Goal: Transaction & Acquisition: Purchase product/service

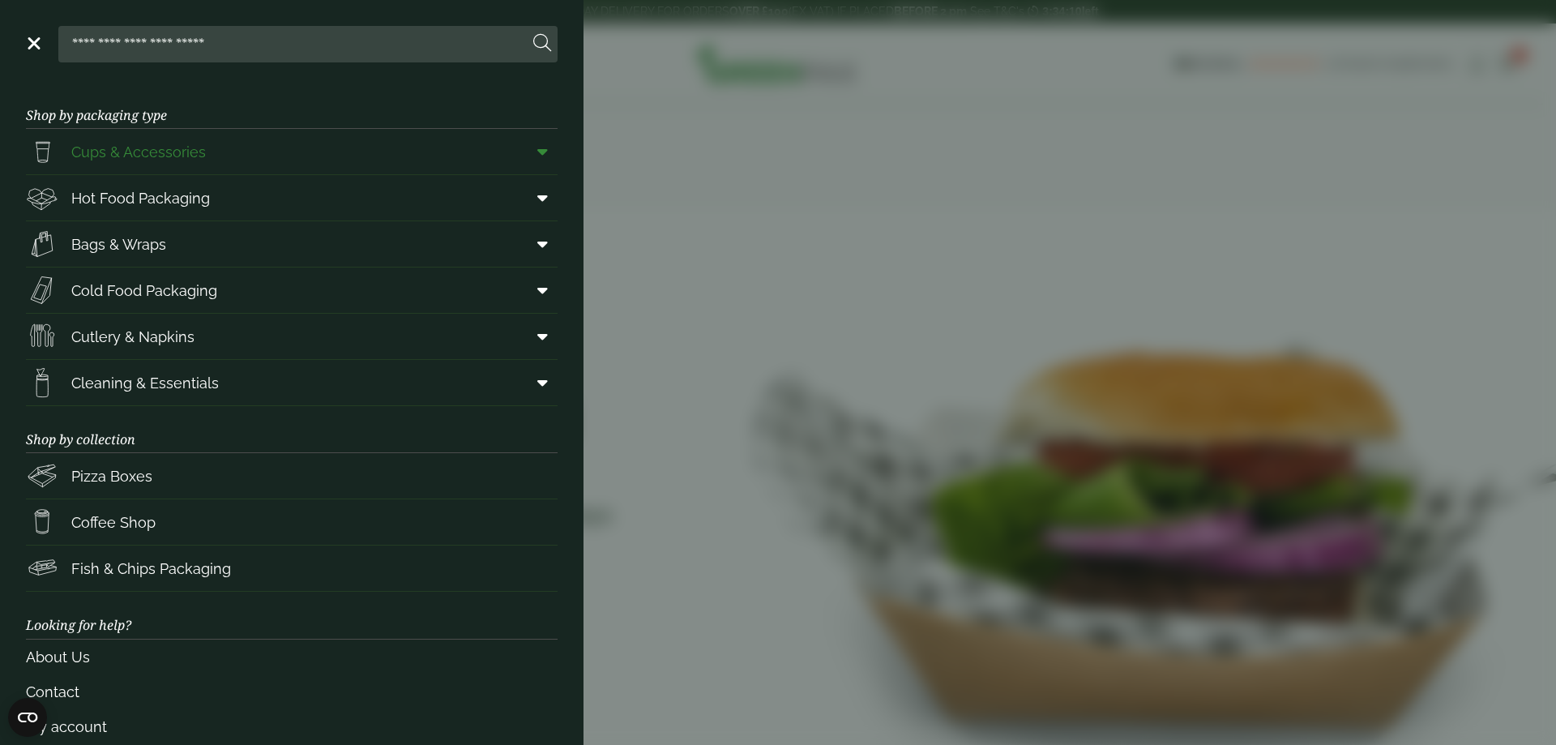
click at [537, 153] on icon at bounding box center [542, 151] width 11 height 16
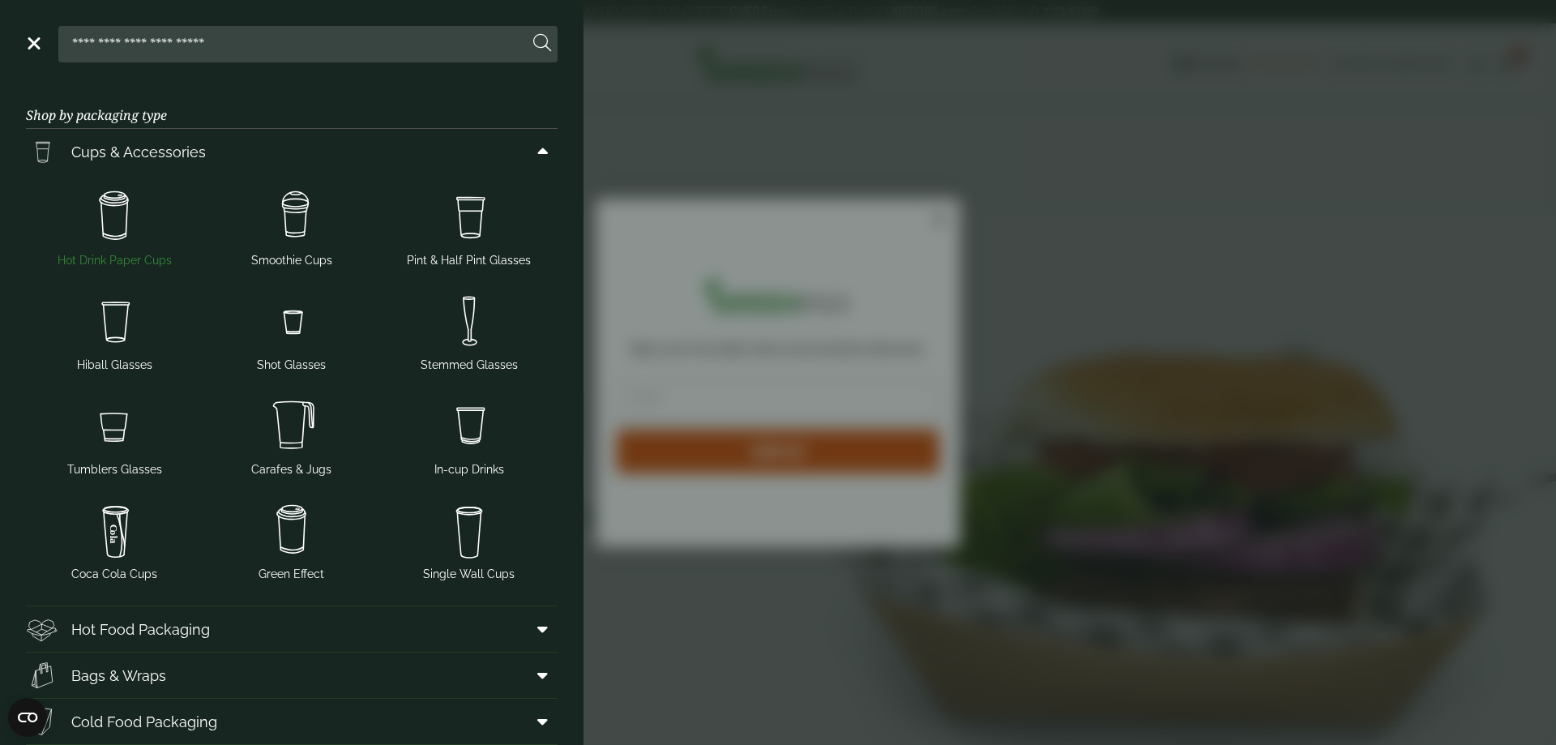
click at [114, 220] on img at bounding box center [114, 216] width 164 height 65
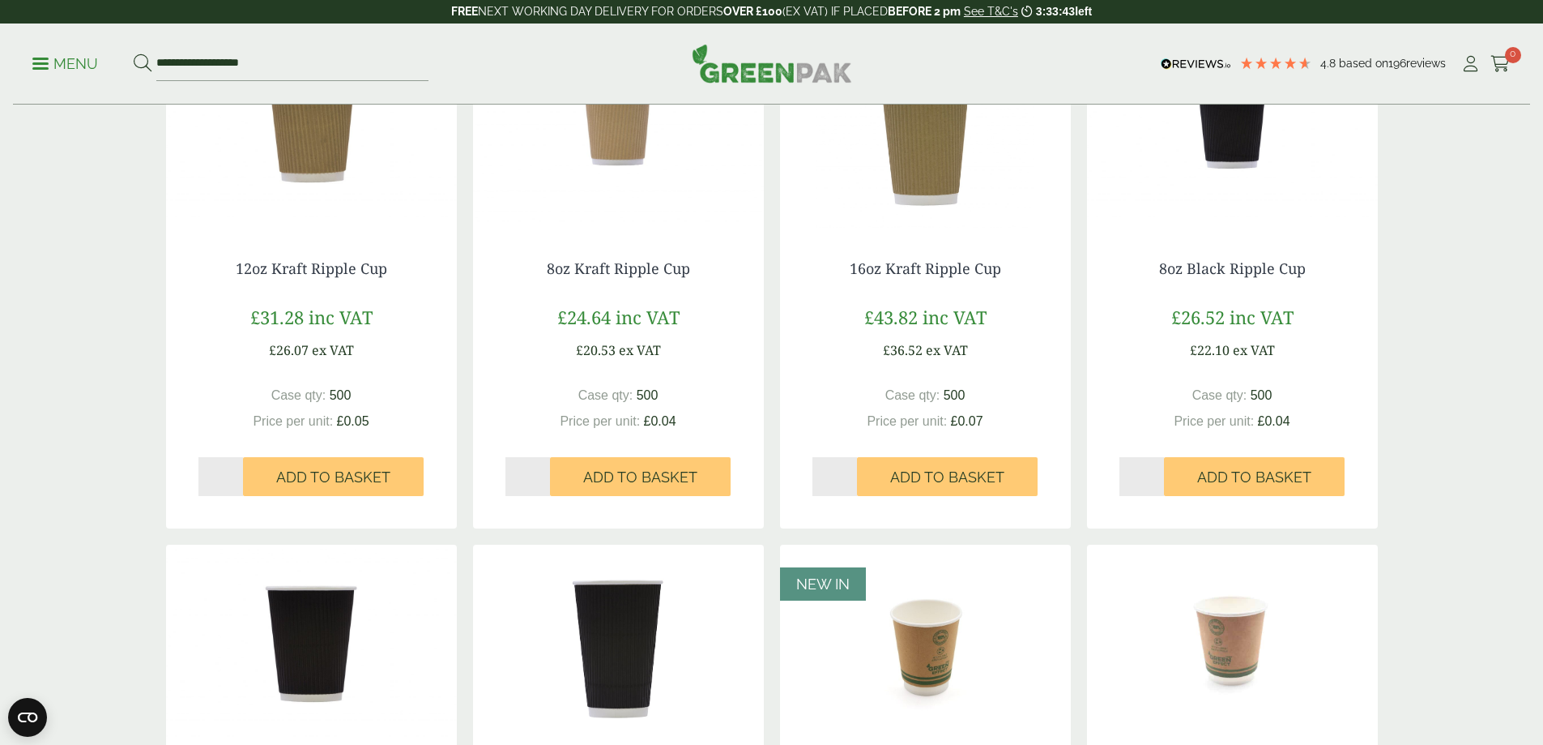
scroll to position [243, 0]
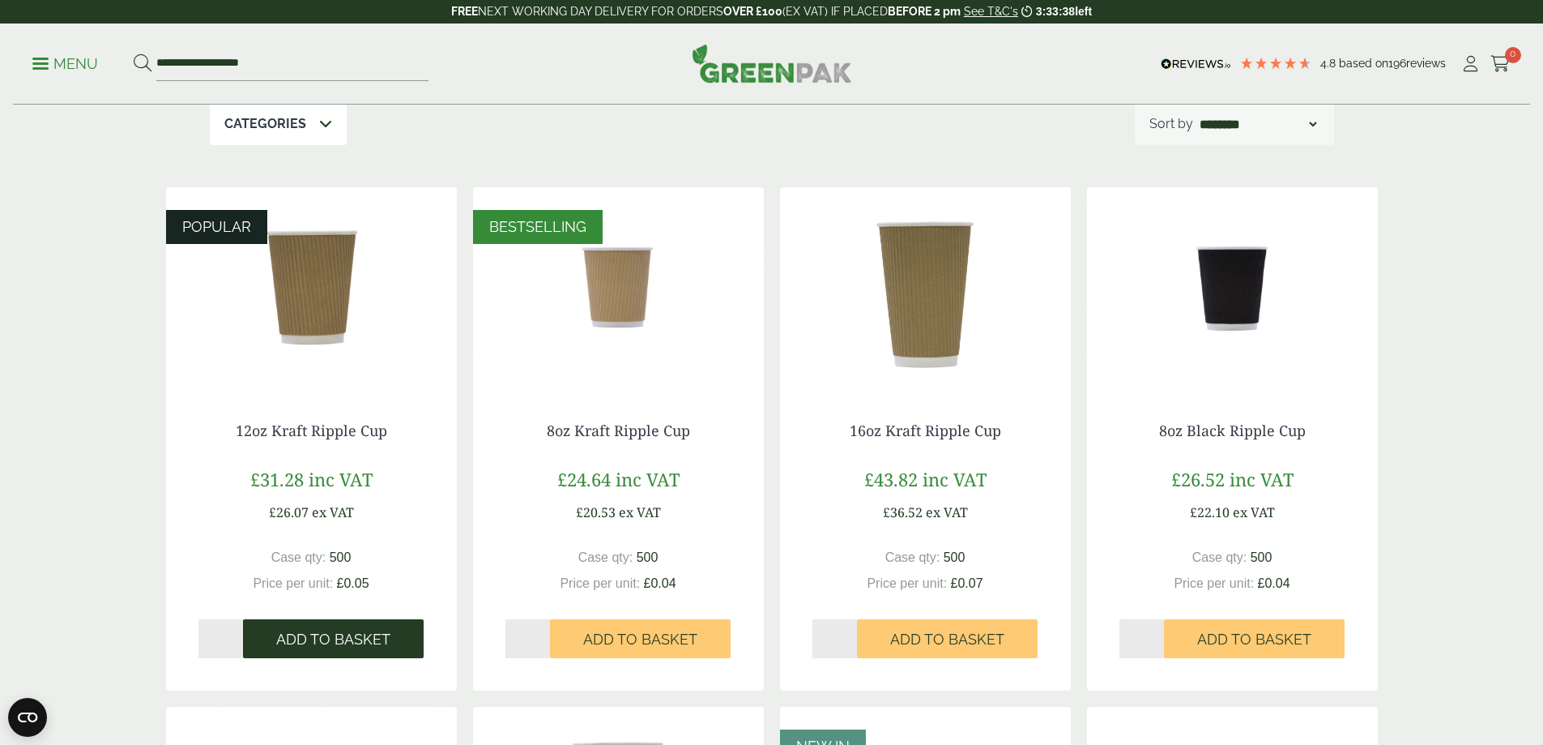
click at [331, 634] on span "Add to Basket" at bounding box center [333, 639] width 114 height 18
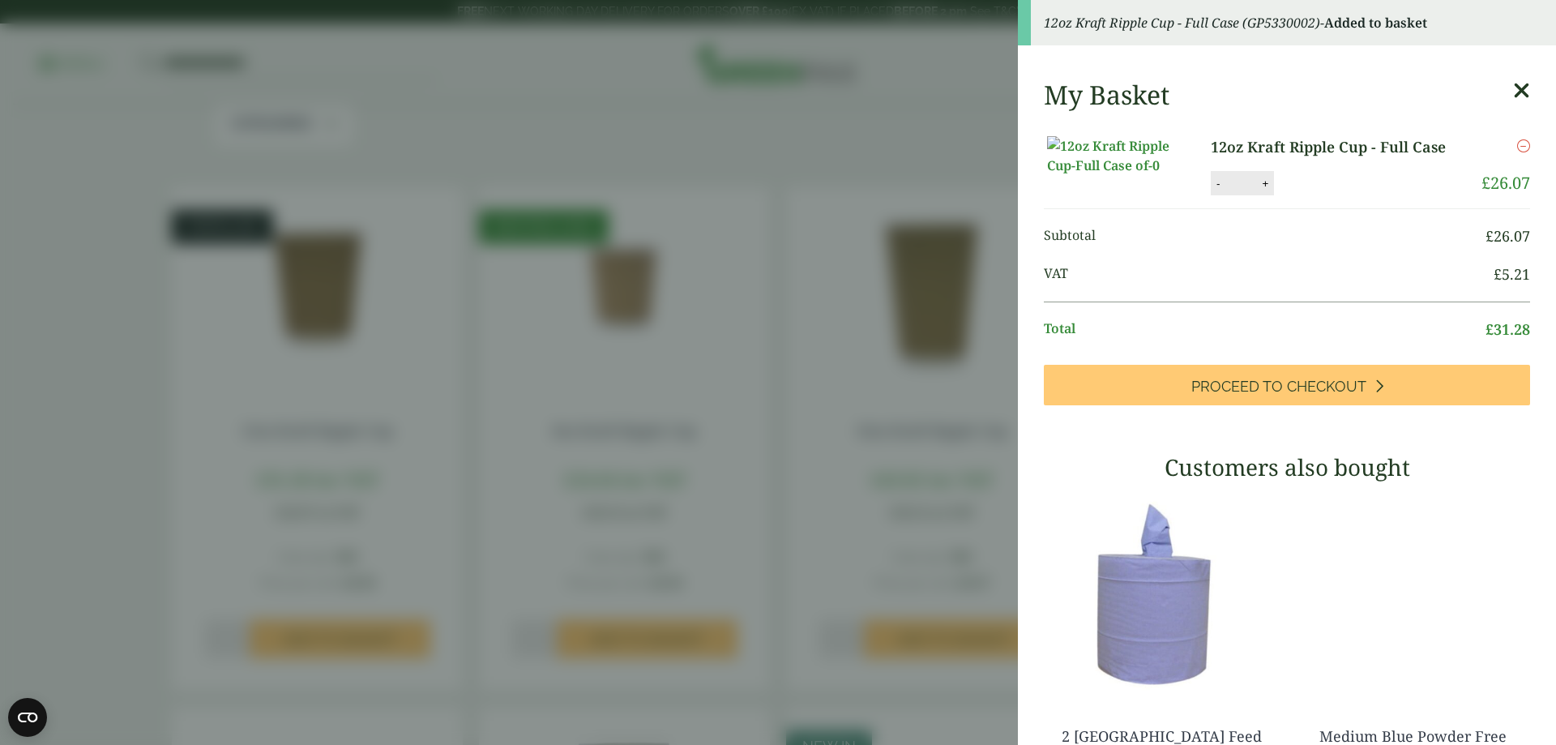
click at [1513, 91] on icon at bounding box center [1521, 90] width 17 height 23
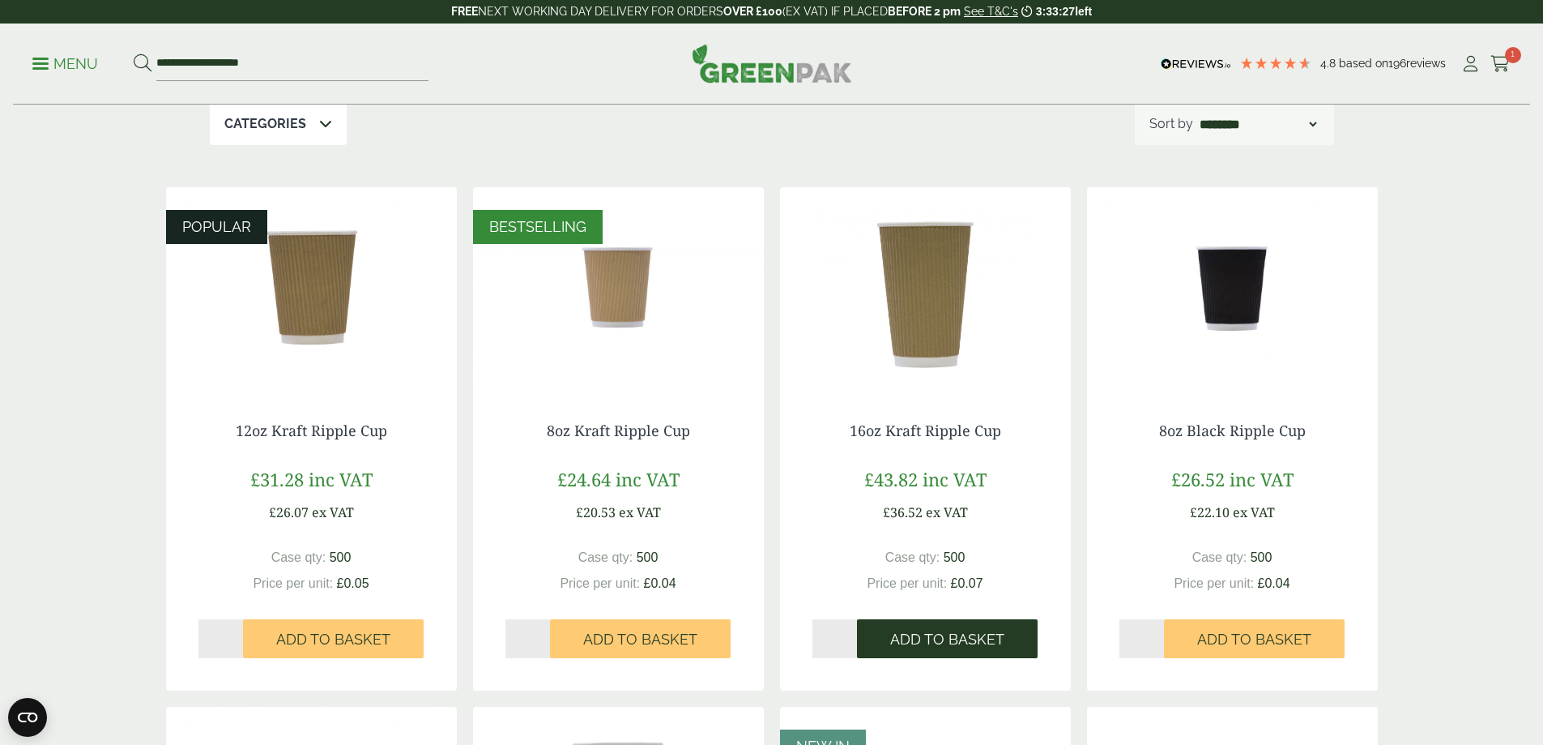
click at [943, 639] on span "Add to Basket" at bounding box center [947, 639] width 114 height 18
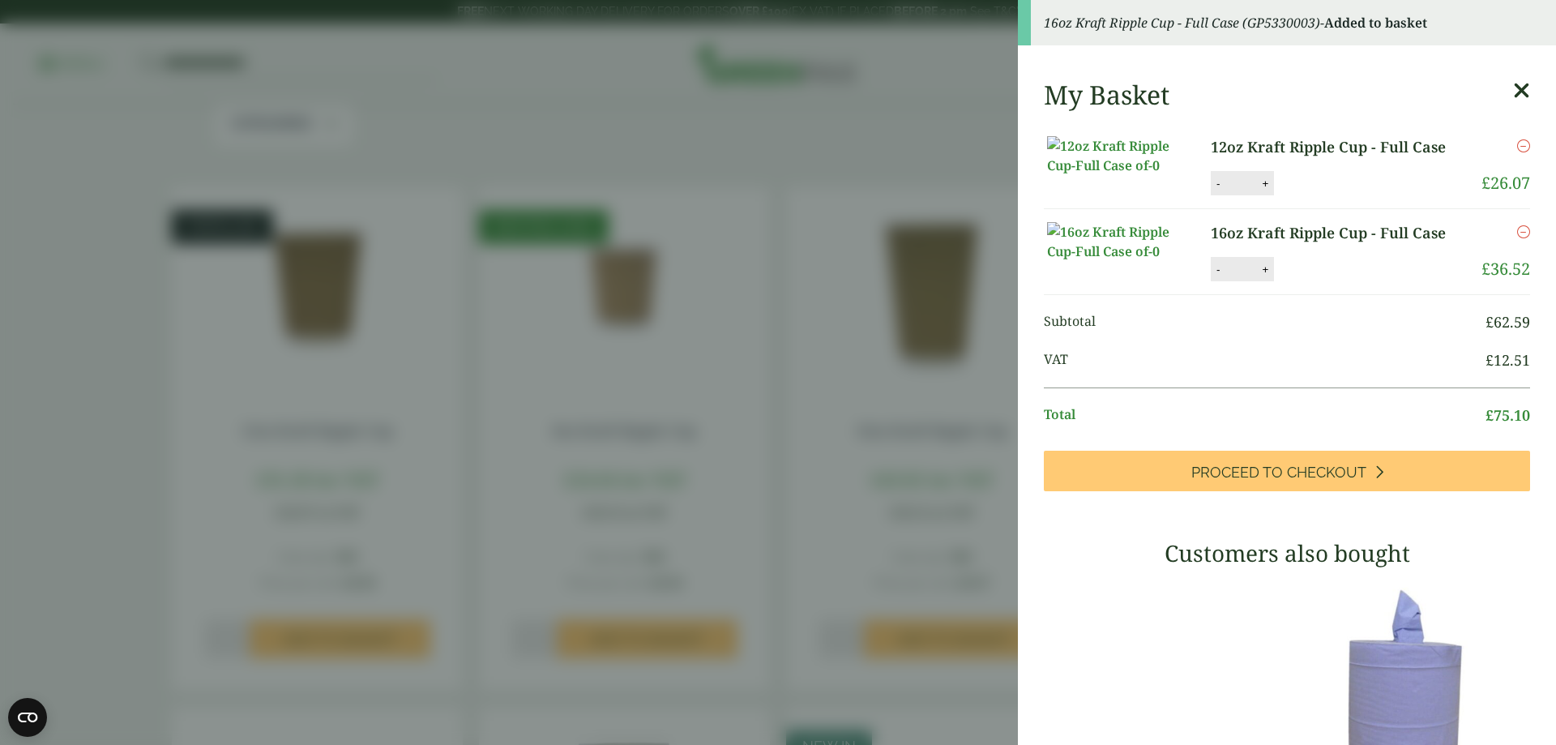
click at [1513, 87] on icon at bounding box center [1521, 90] width 17 height 23
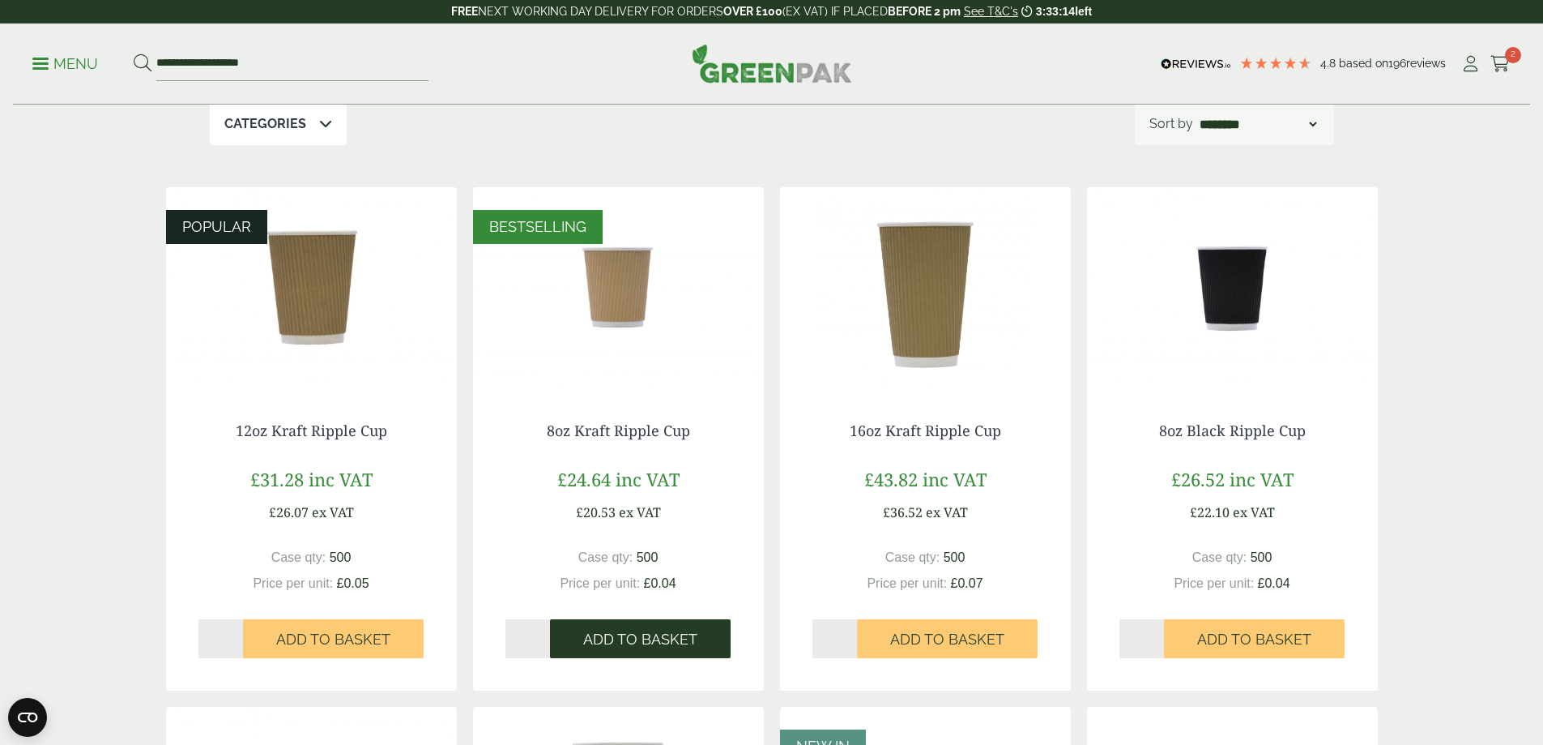
click at [640, 628] on button "Add to Basket" at bounding box center [640, 638] width 181 height 39
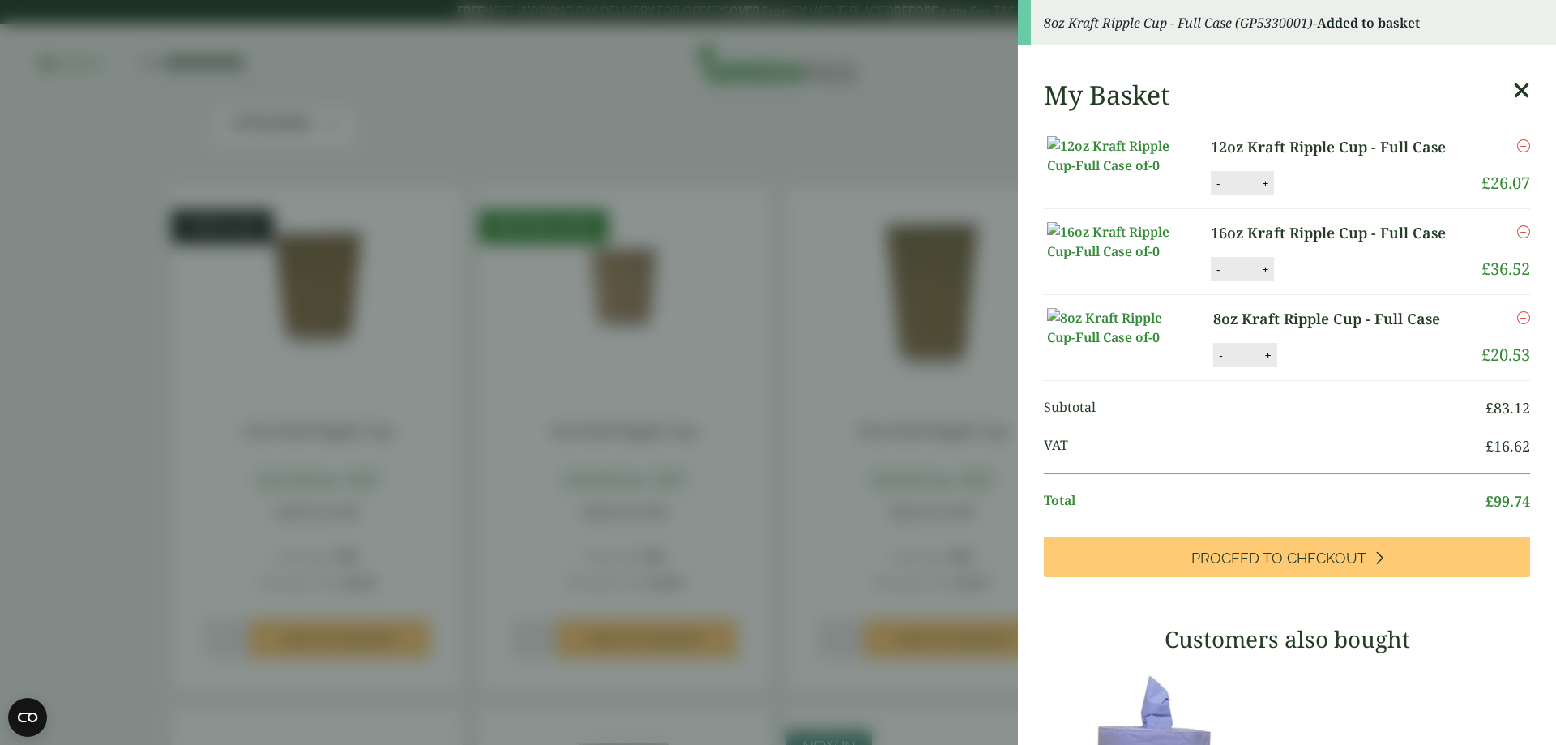
click at [1513, 92] on icon at bounding box center [1521, 90] width 17 height 23
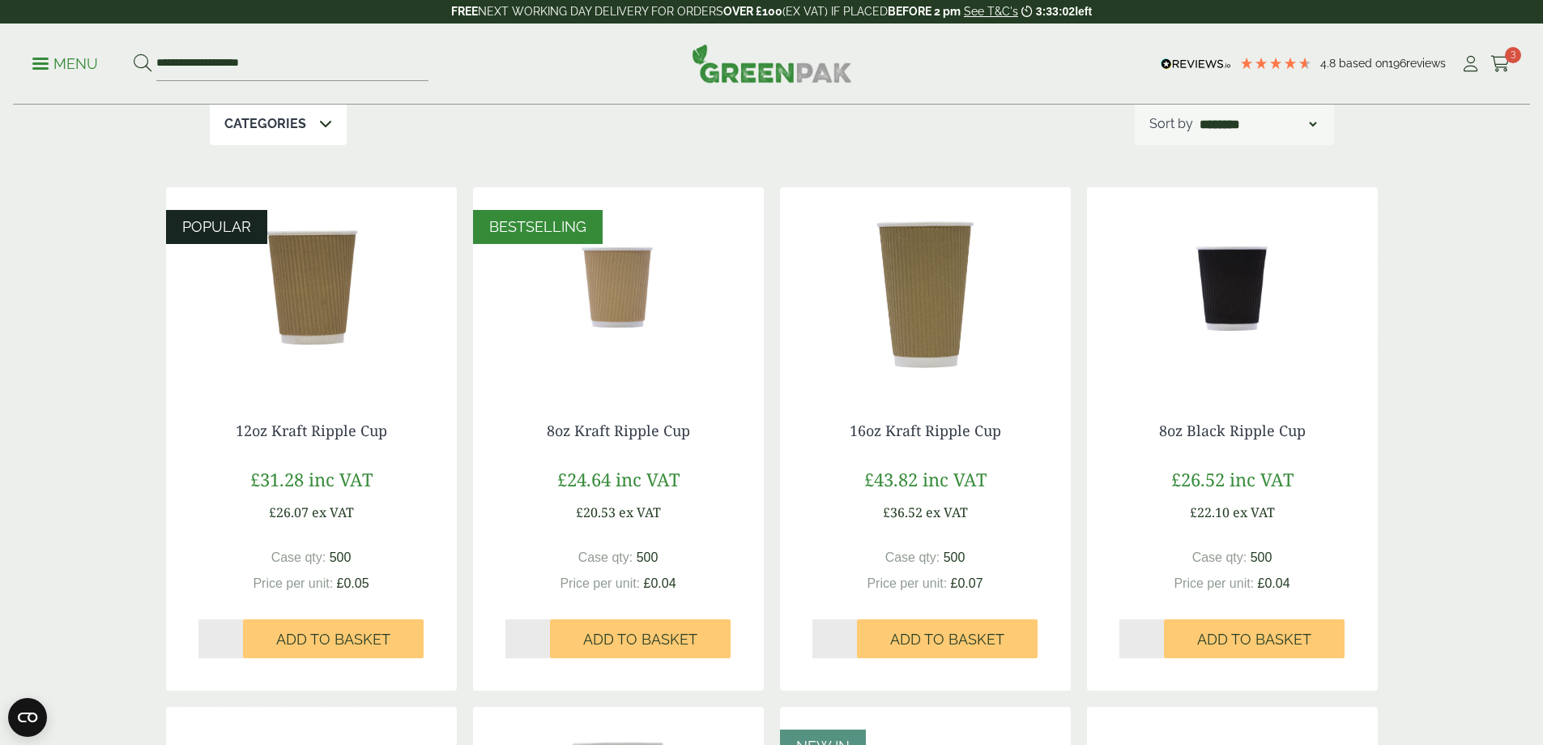
scroll to position [0, 0]
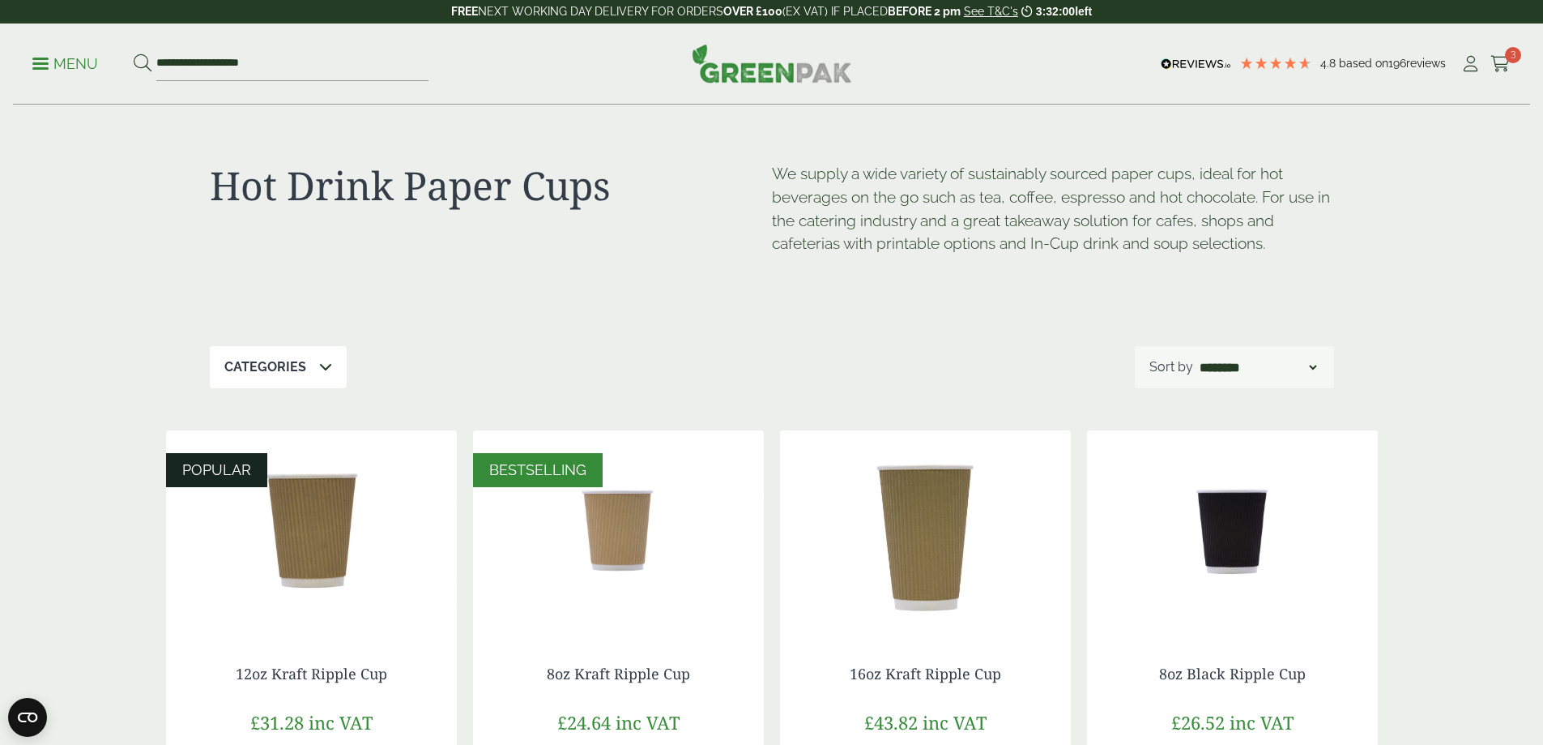
click at [45, 60] on p "Menu" at bounding box center [65, 63] width 66 height 19
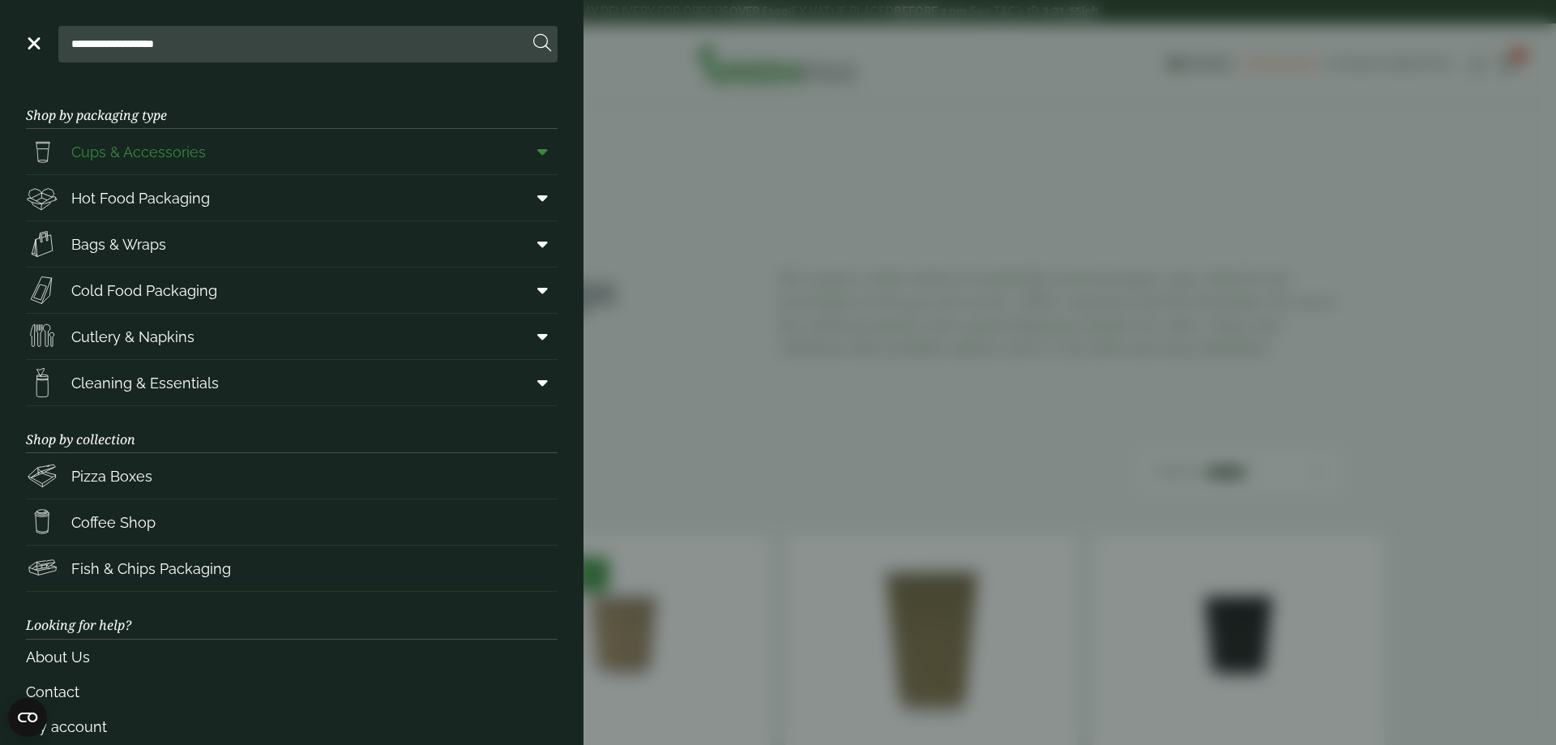
click at [536, 160] on span at bounding box center [539, 151] width 36 height 31
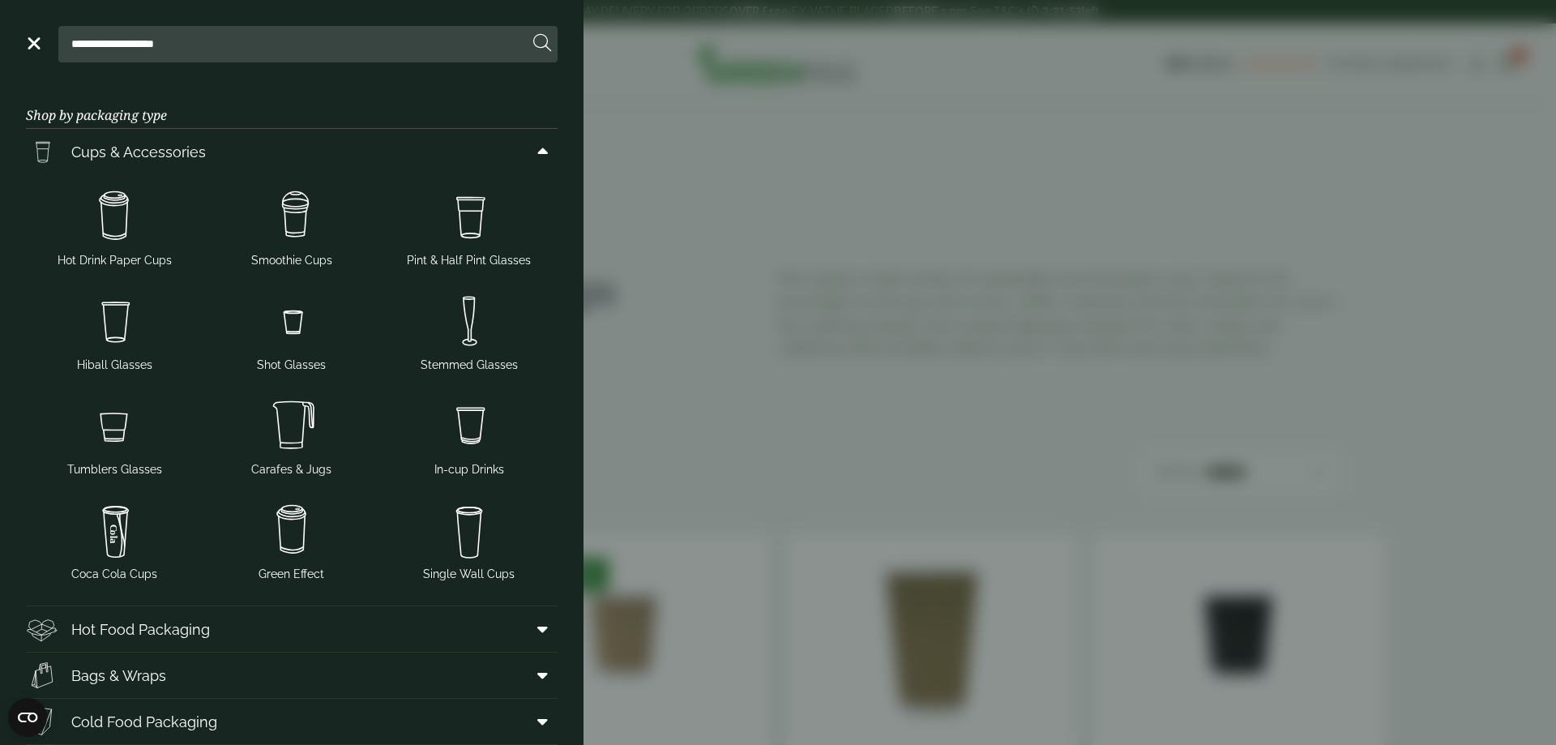
click at [884, 224] on aside "**********" at bounding box center [778, 372] width 1556 height 745
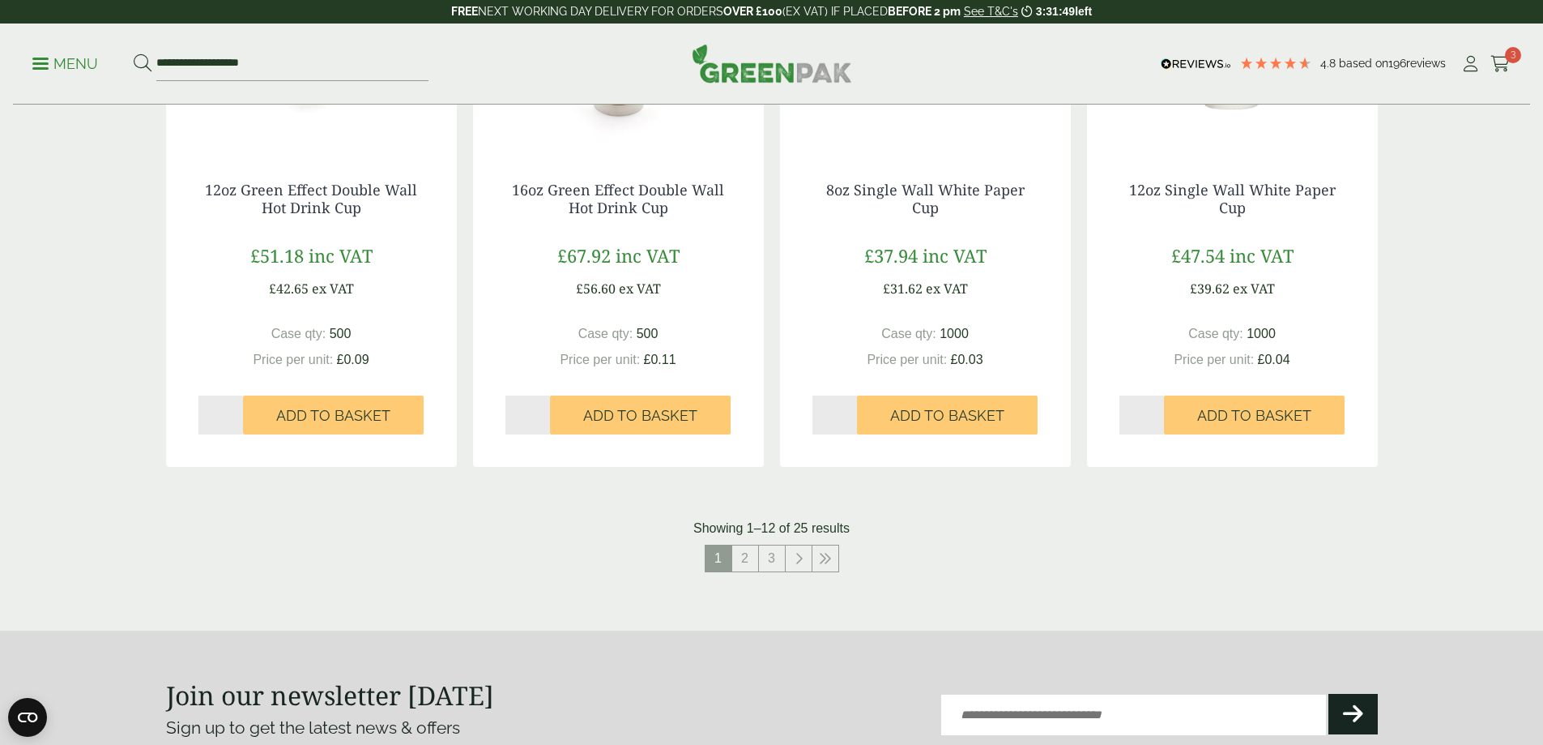
scroll to position [1701, 0]
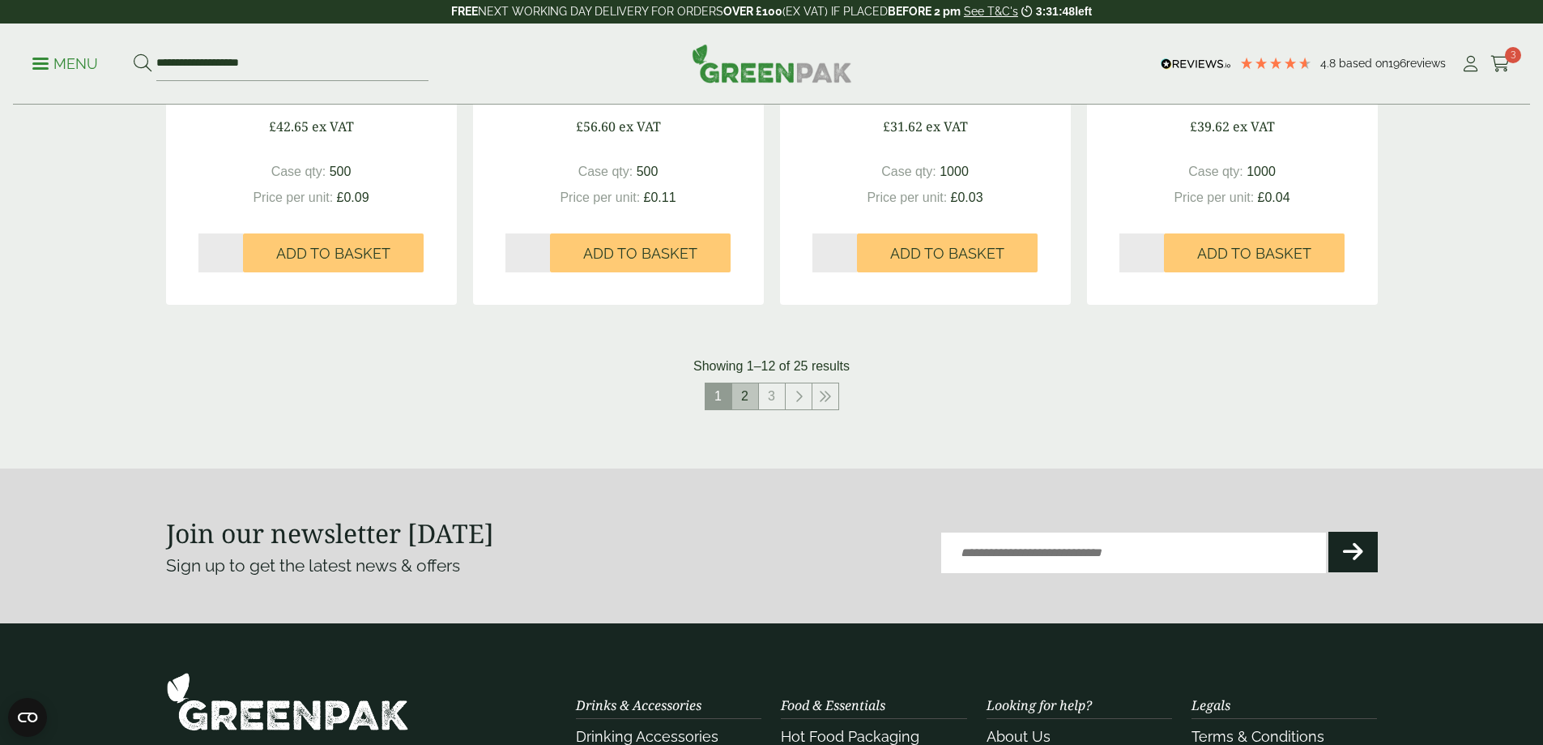
click at [745, 400] on link "2" at bounding box center [745, 396] width 26 height 26
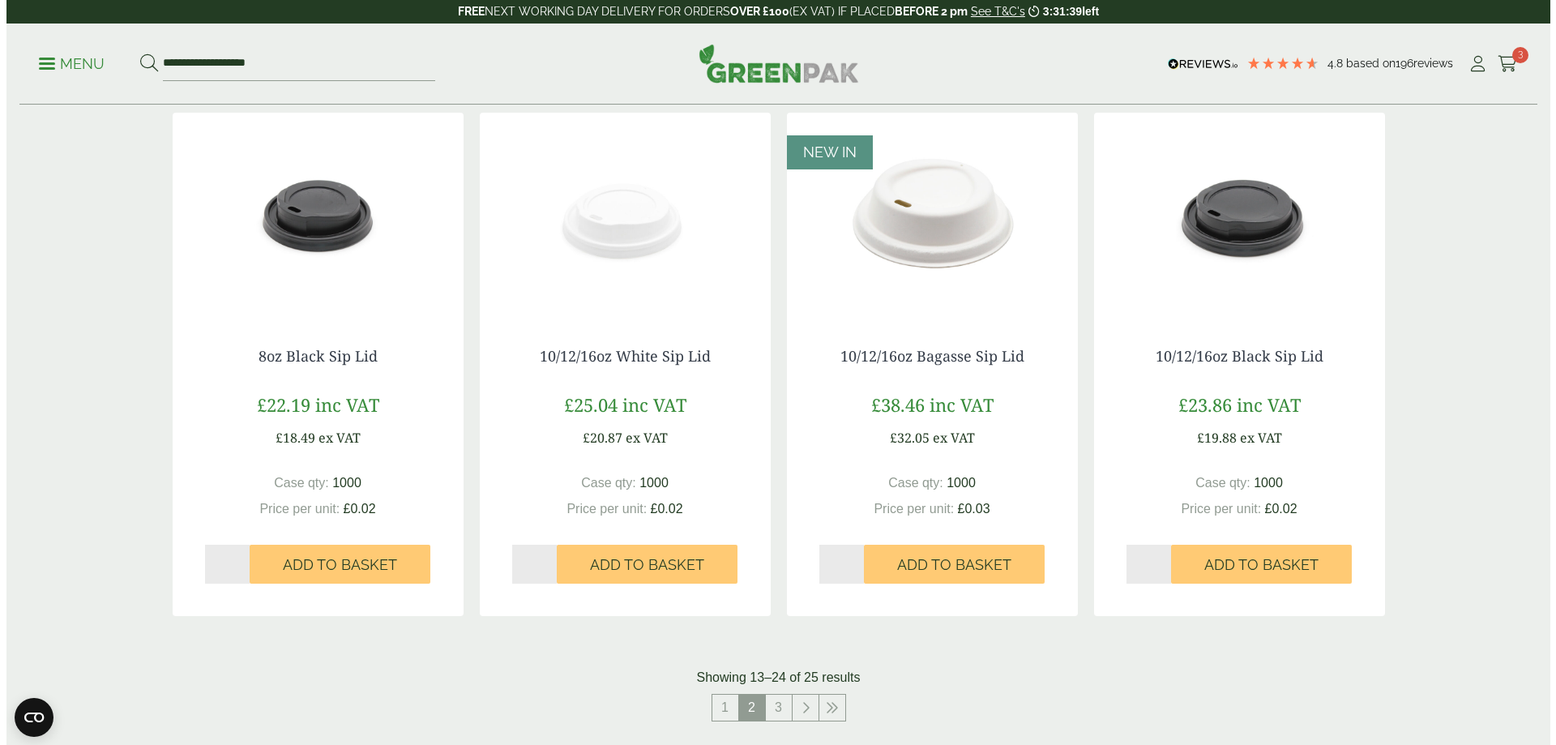
scroll to position [1458, 0]
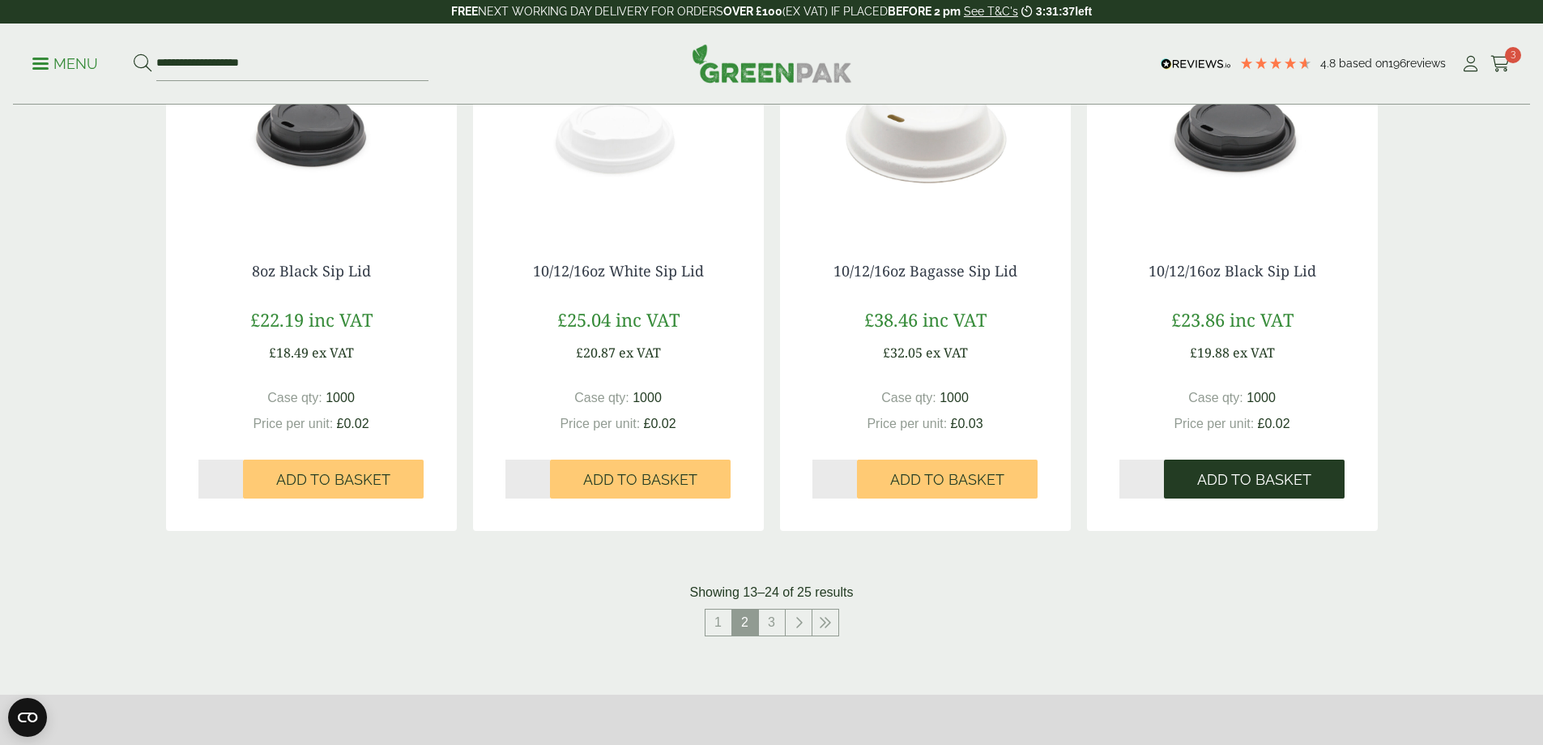
click at [1267, 473] on span "Add to Basket" at bounding box center [1255, 480] width 114 height 18
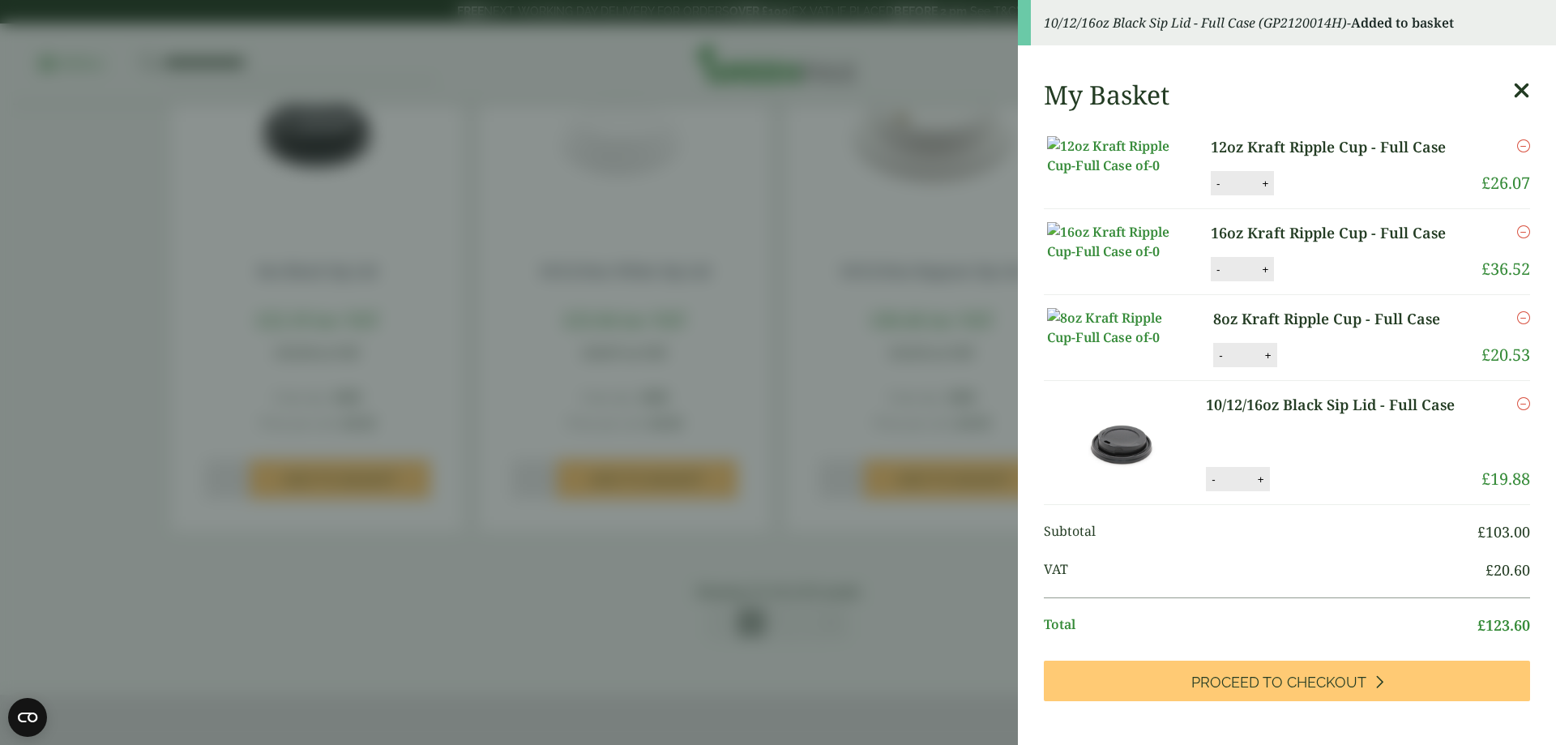
click at [1513, 88] on icon at bounding box center [1521, 90] width 17 height 23
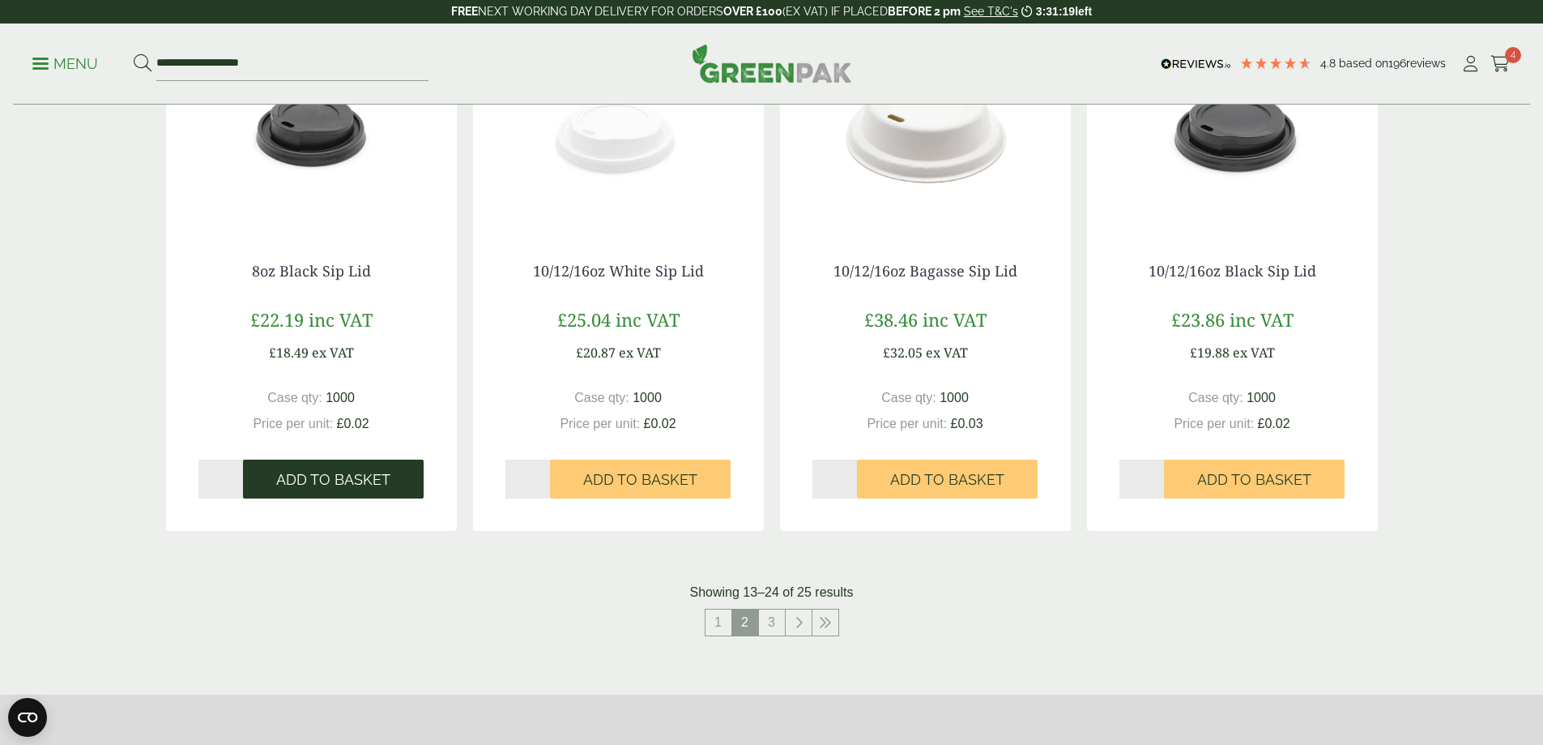
click at [356, 473] on span "Add to Basket" at bounding box center [333, 480] width 114 height 18
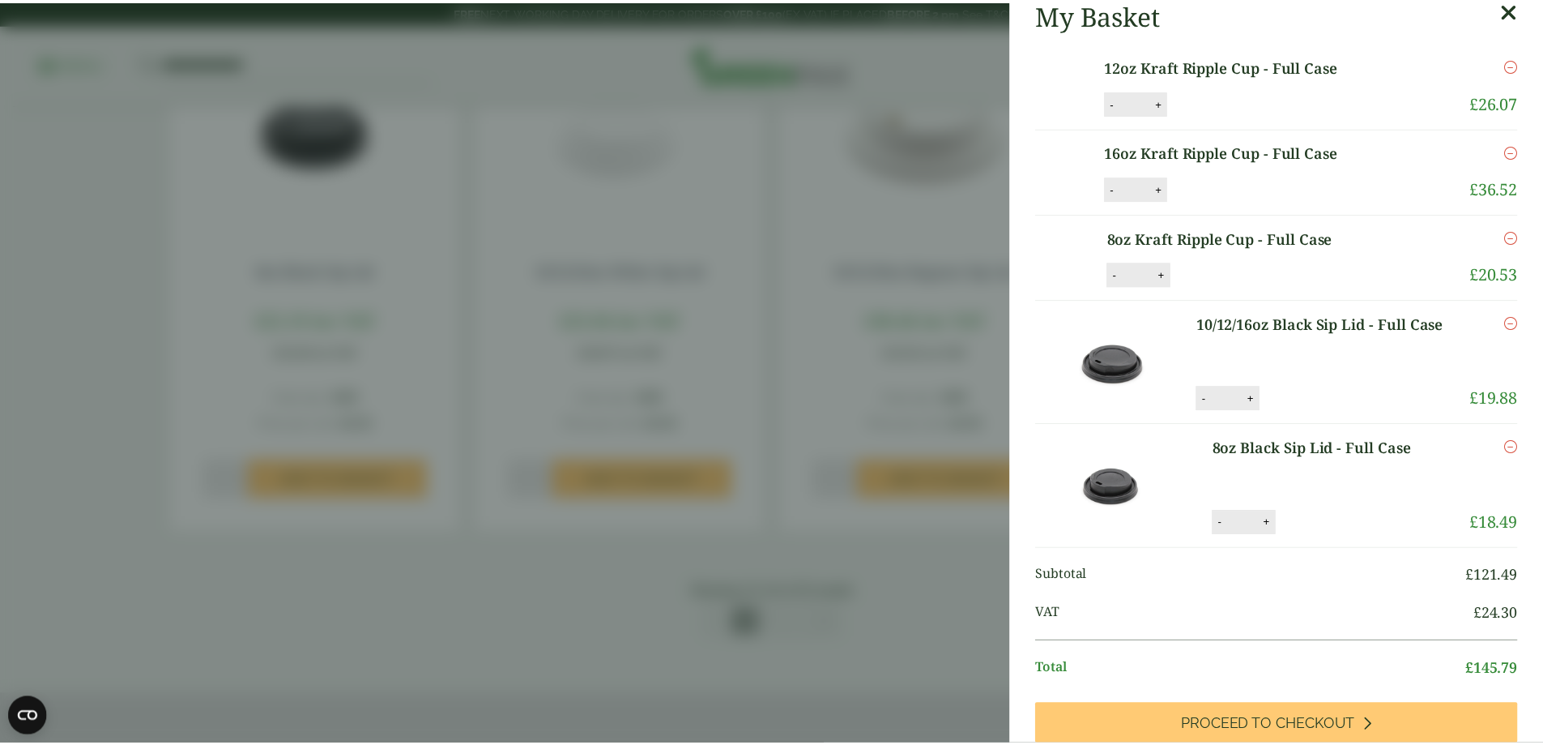
scroll to position [0, 0]
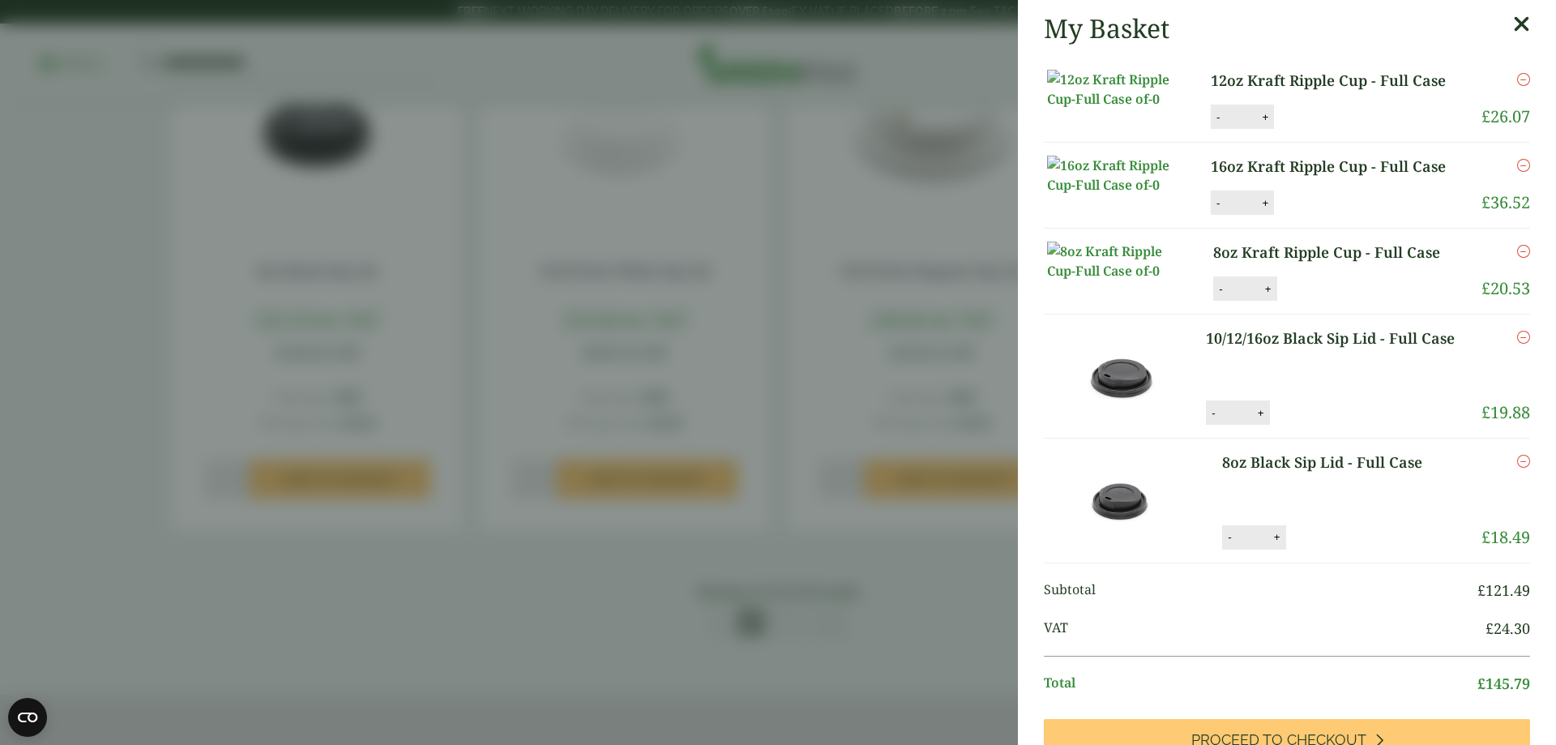
click at [1513, 21] on icon at bounding box center [1521, 24] width 17 height 23
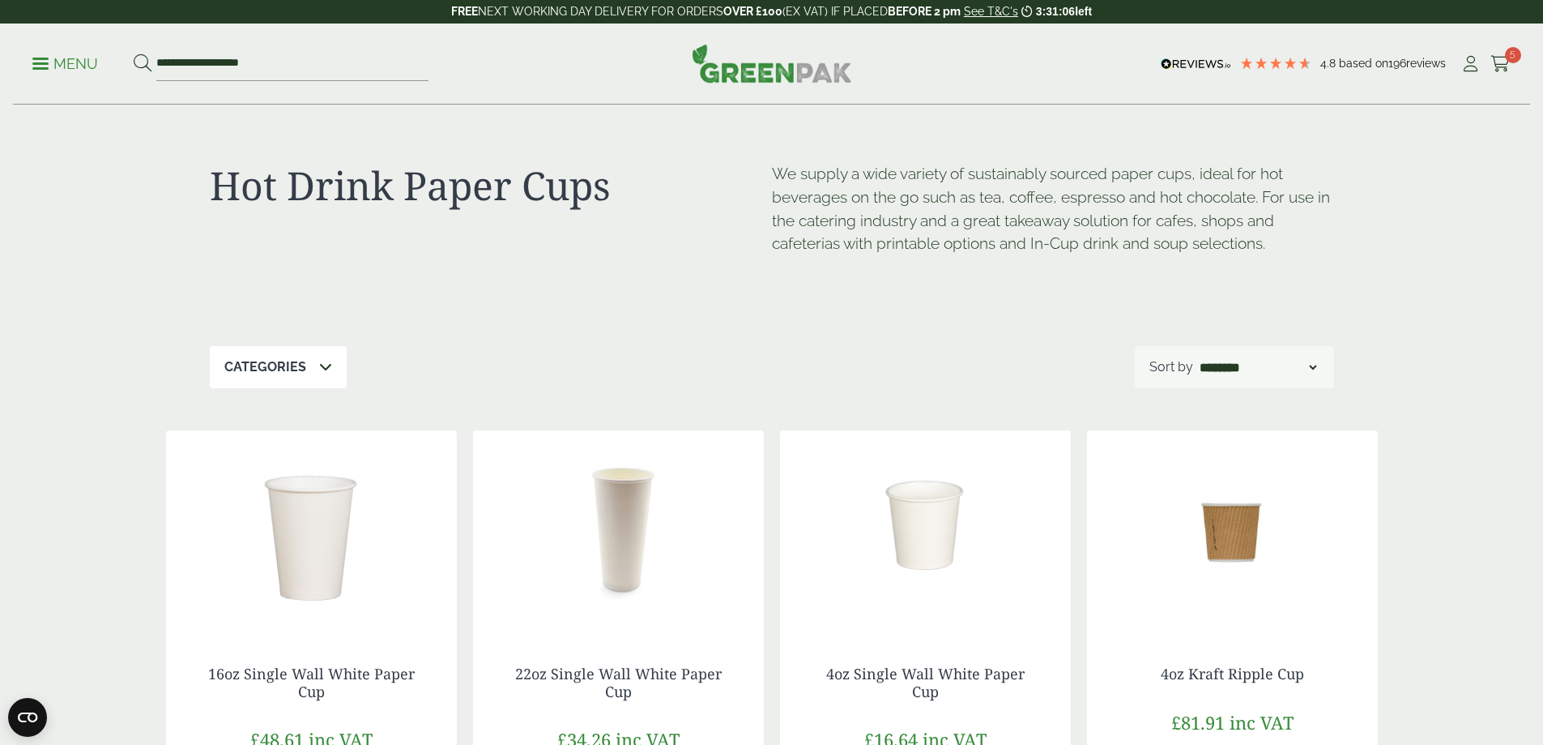
click at [44, 73] on p "Menu" at bounding box center [65, 63] width 66 height 19
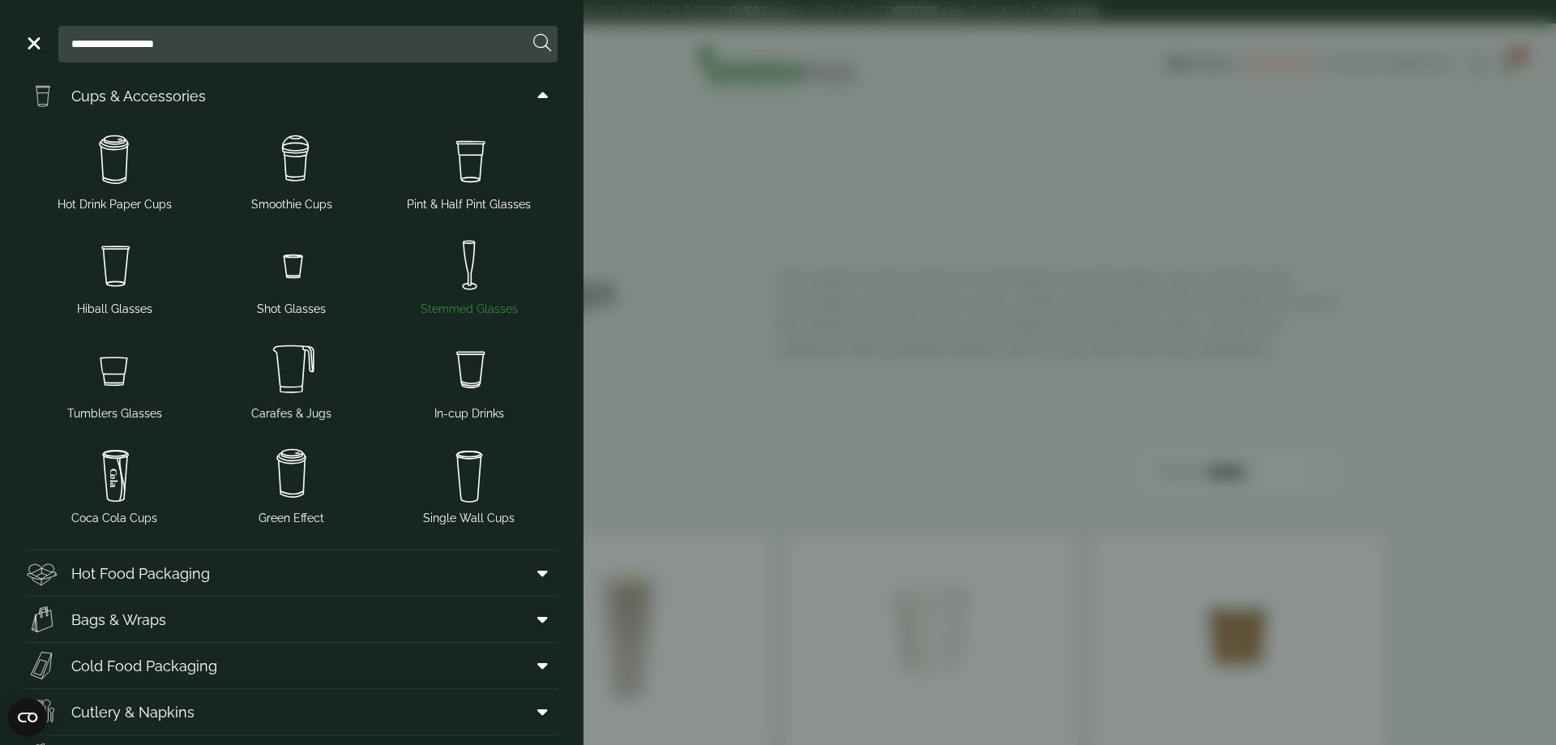
scroll to position [81, 0]
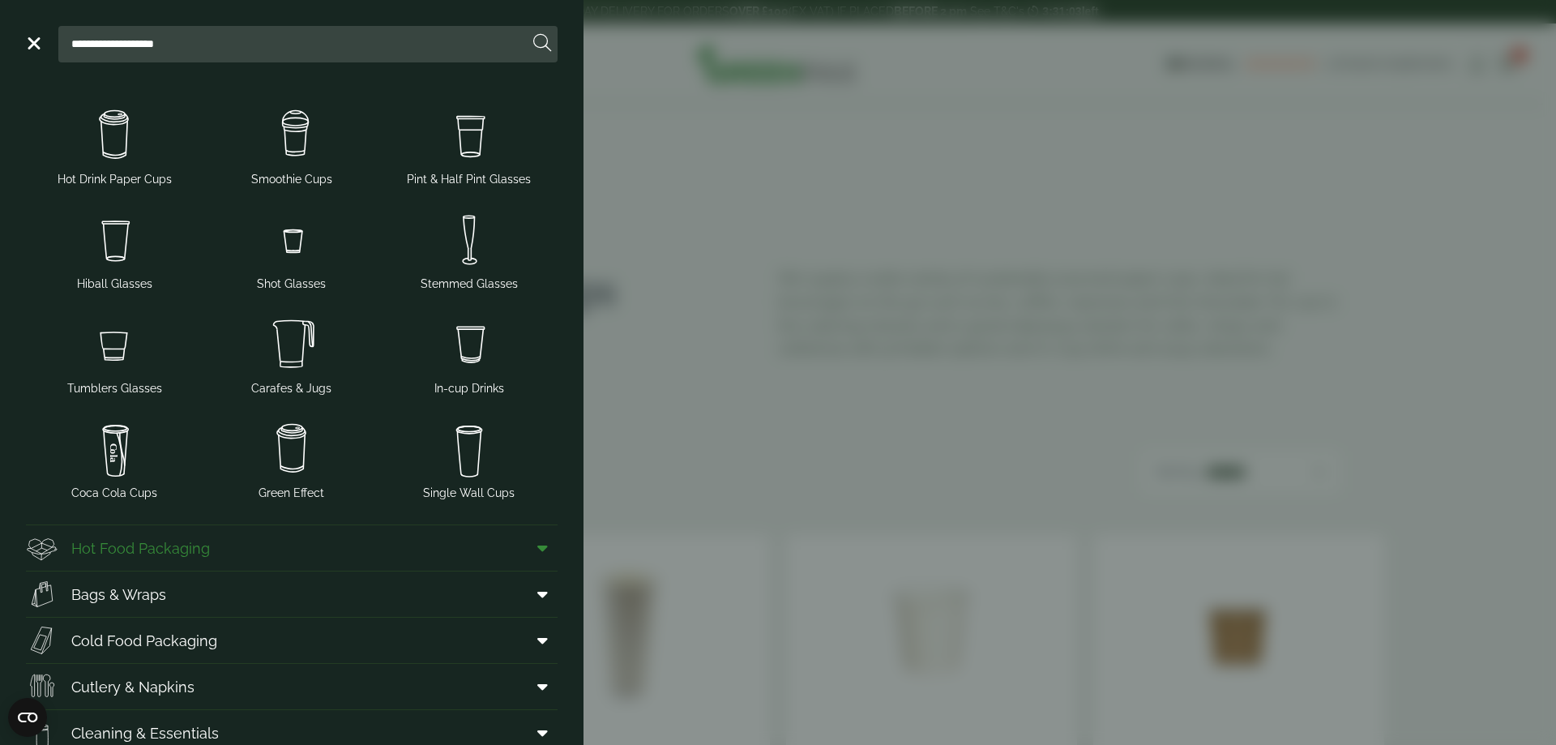
click at [537, 555] on icon at bounding box center [542, 548] width 11 height 16
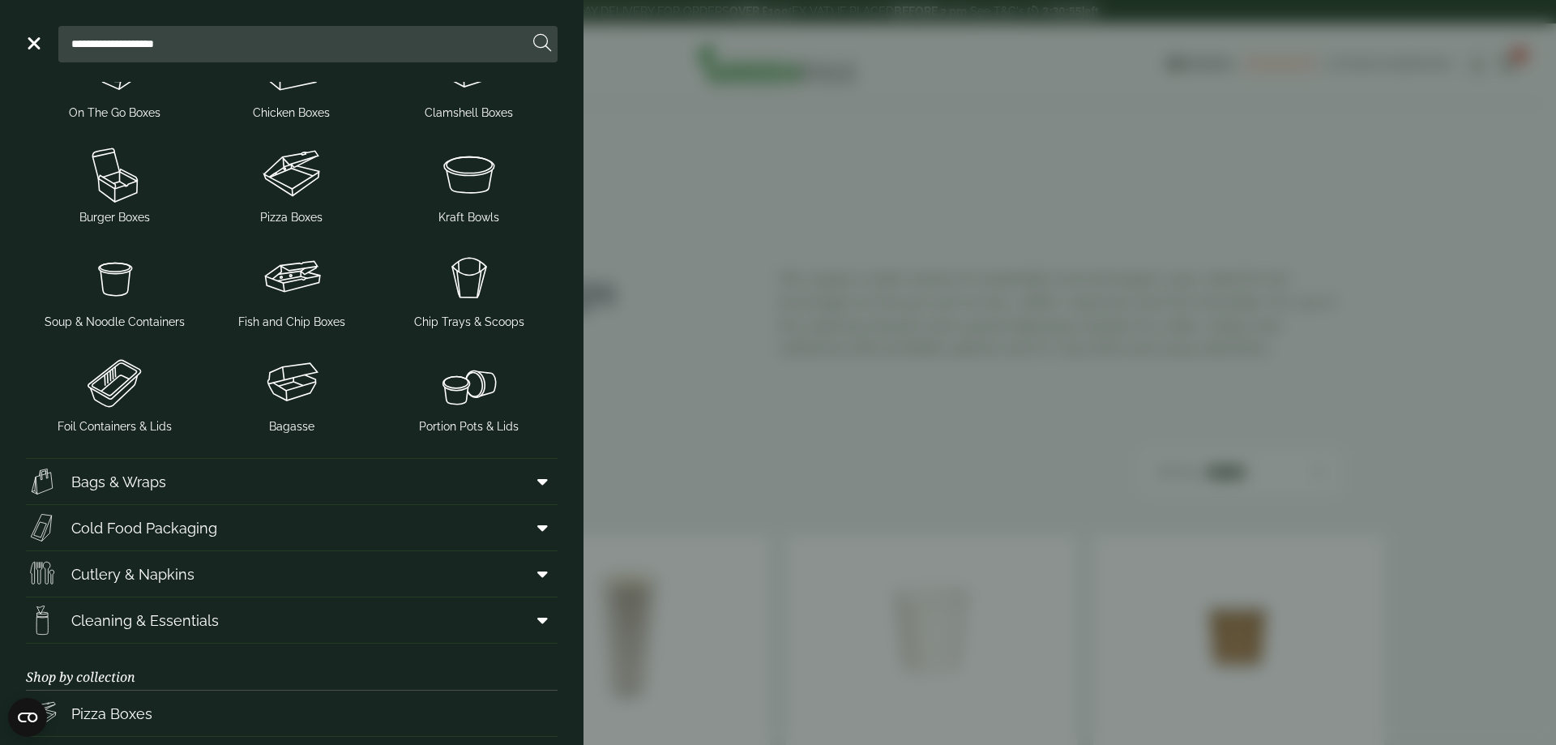
scroll to position [810, 0]
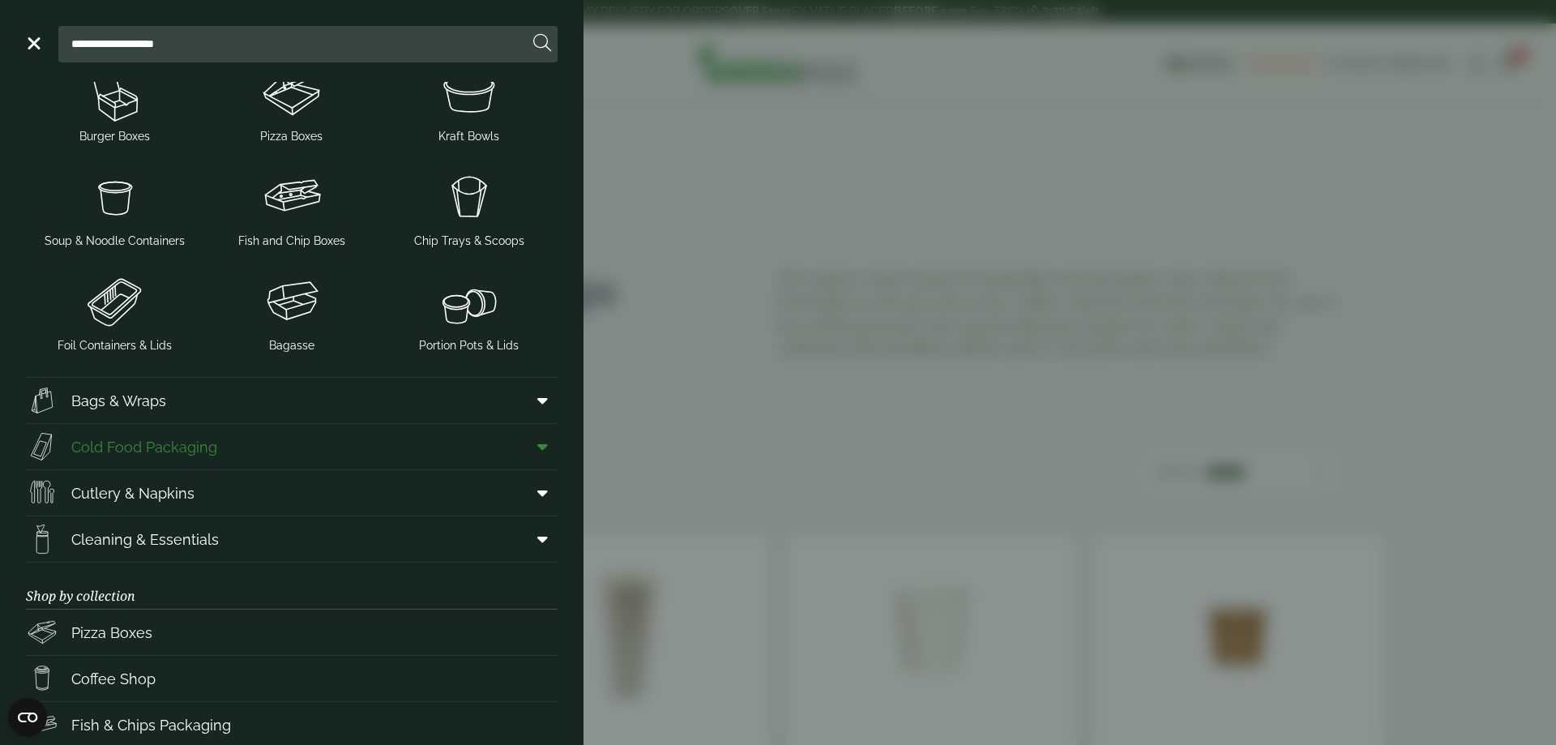
click at [537, 450] on icon at bounding box center [542, 446] width 11 height 16
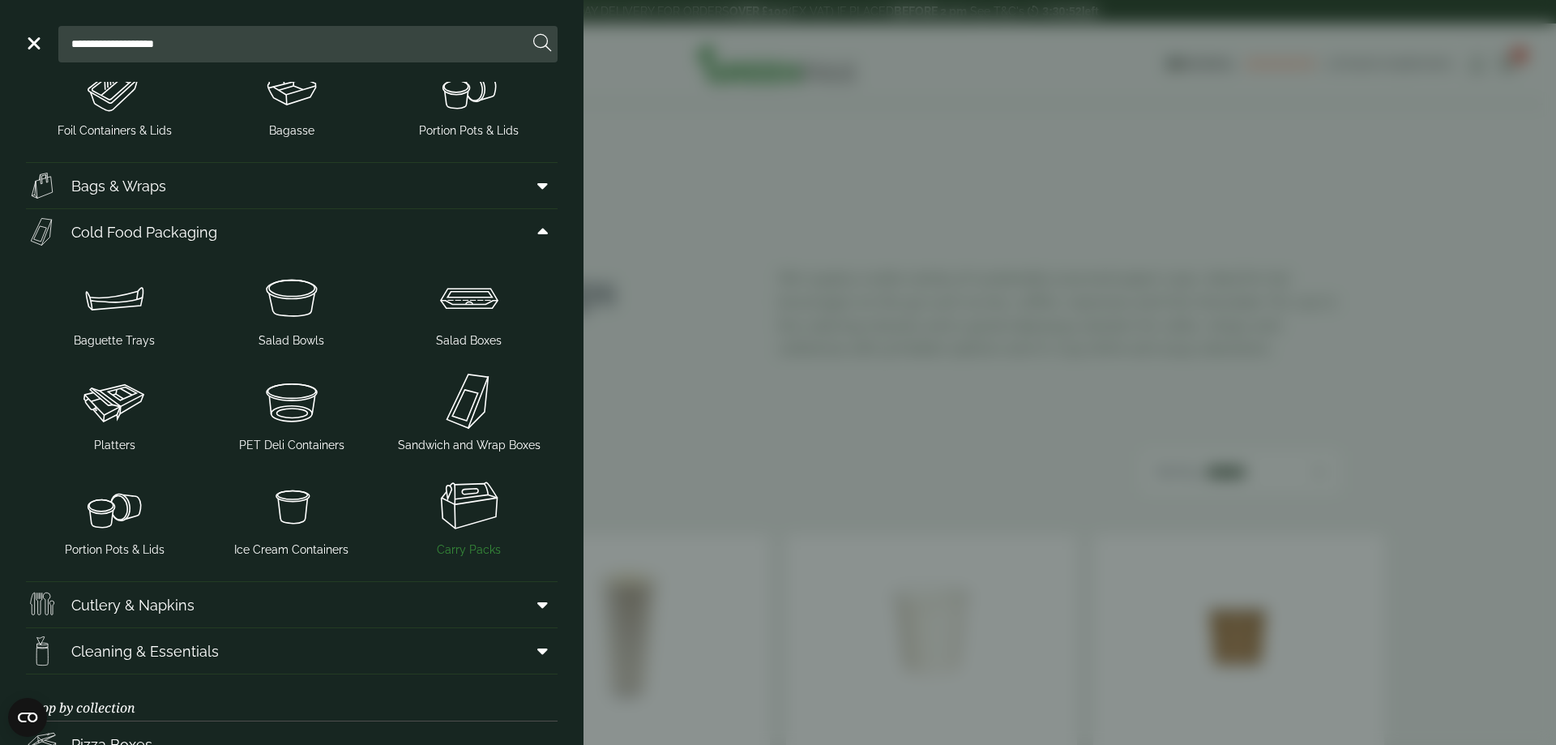
scroll to position [1053, 0]
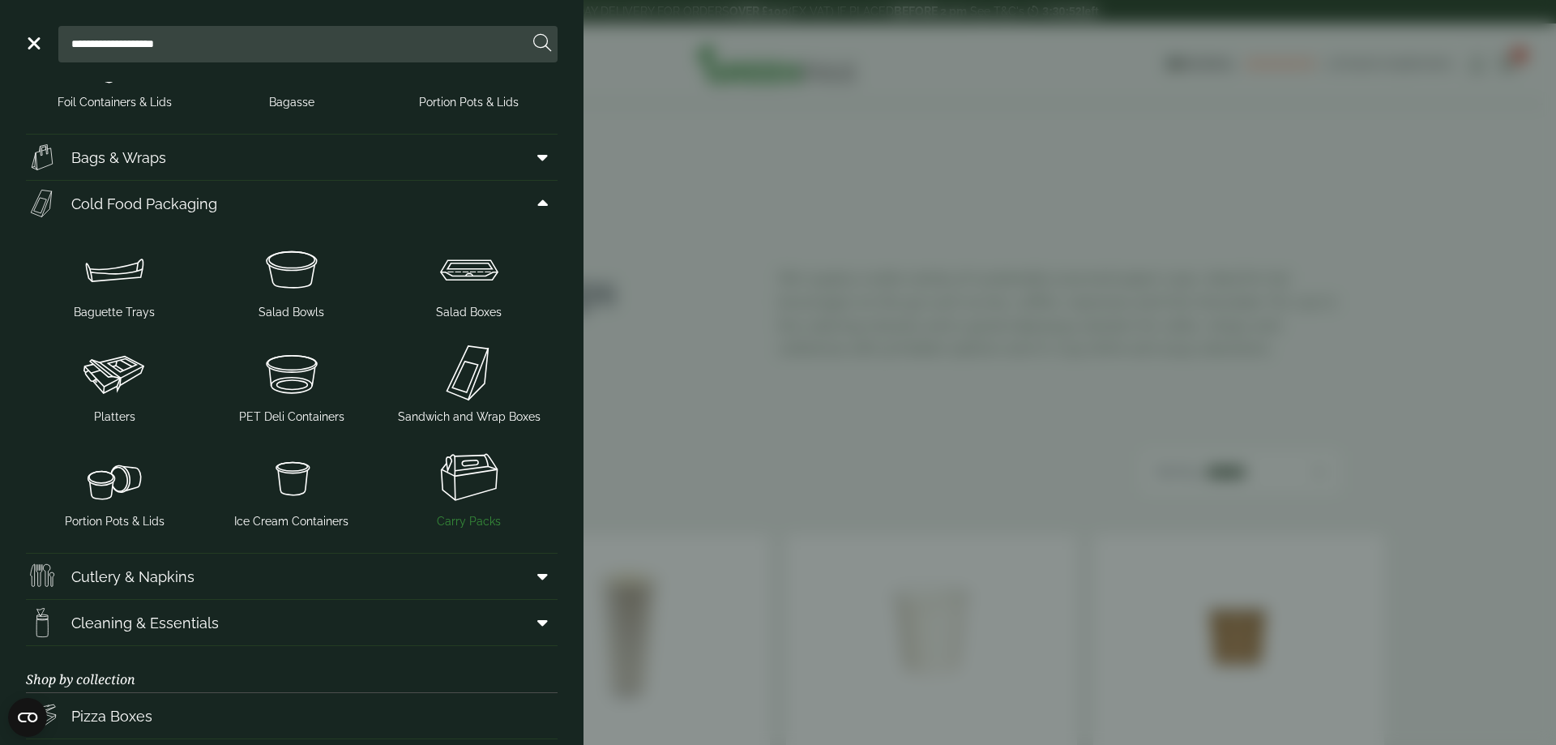
click at [471, 485] on img at bounding box center [468, 477] width 164 height 65
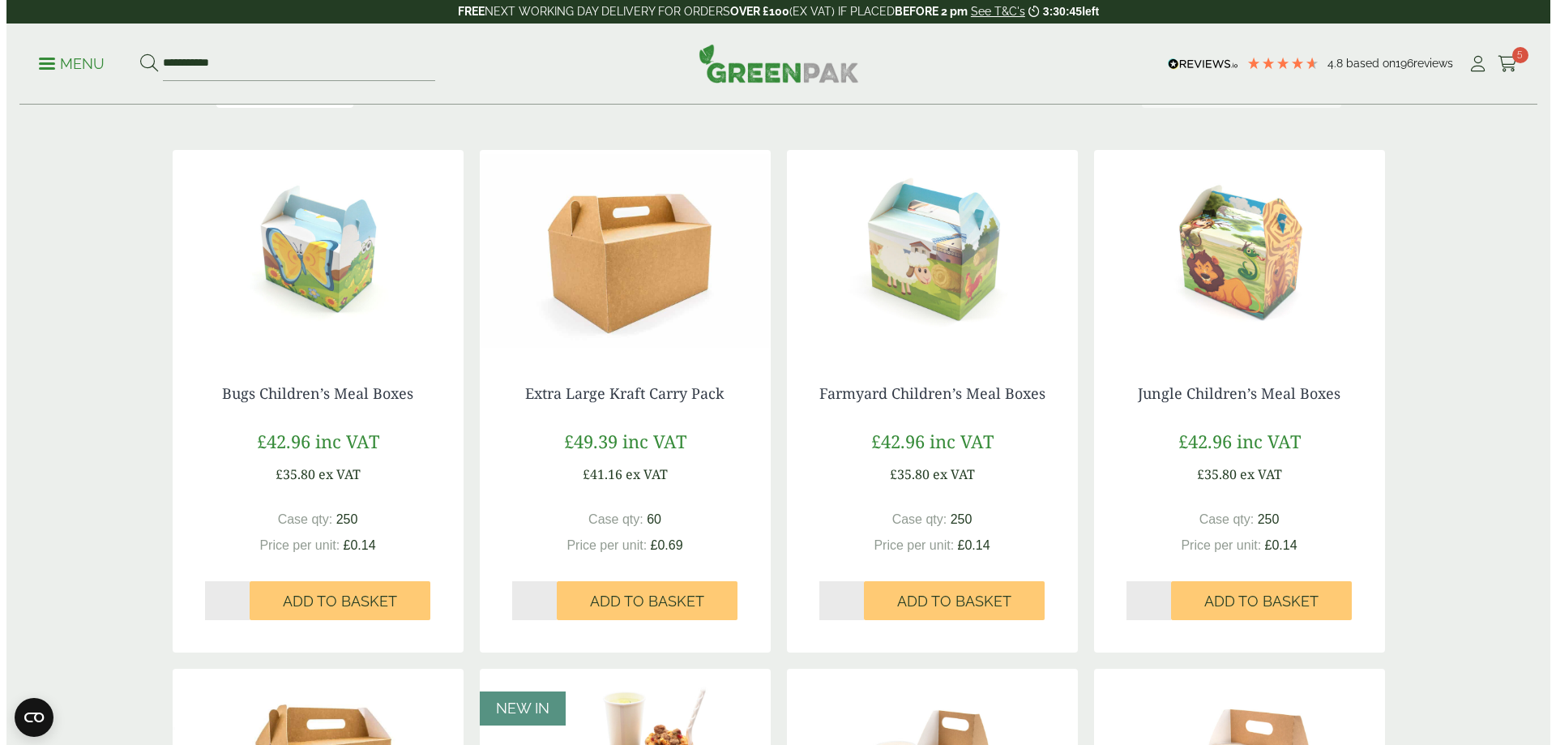
scroll to position [243, 0]
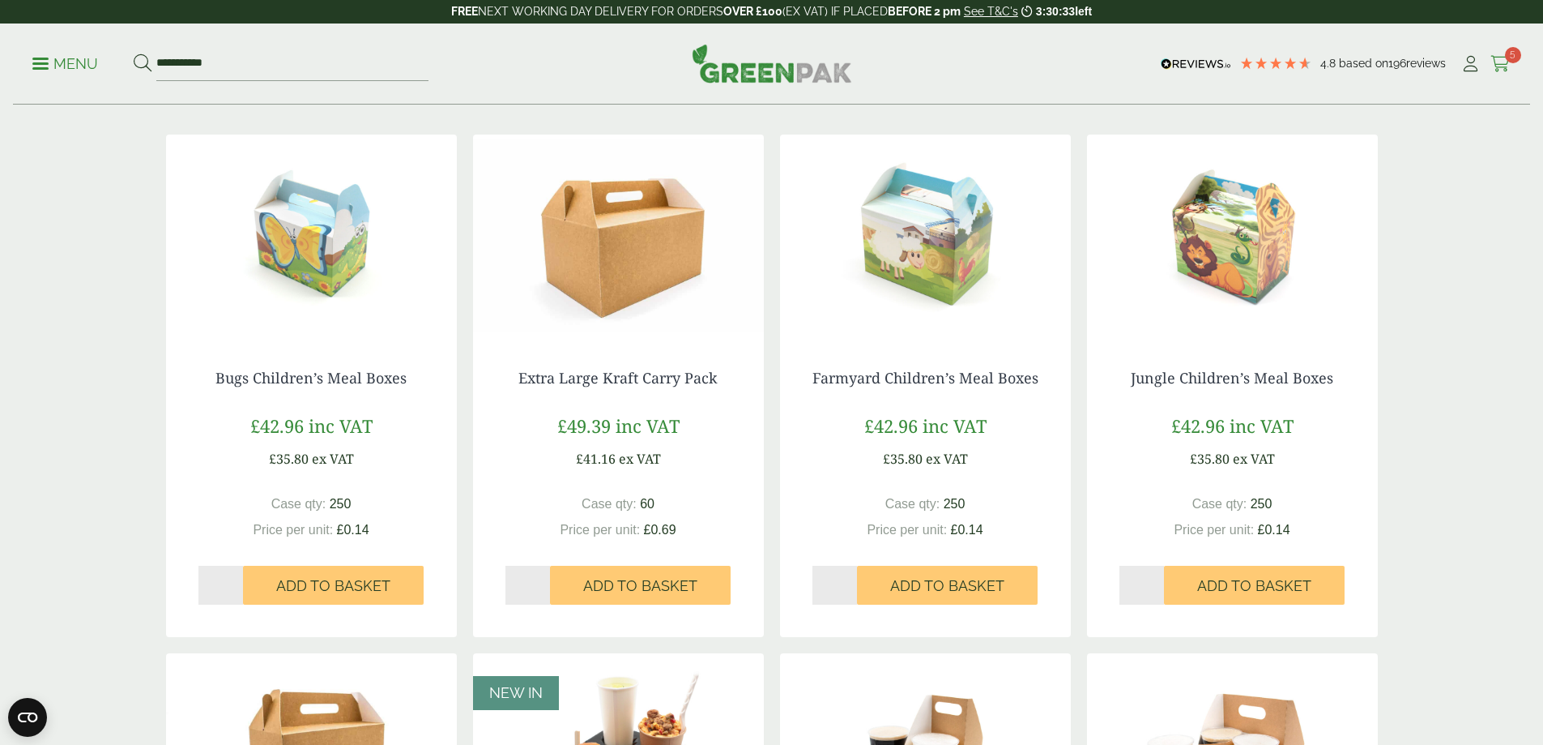
click at [1505, 52] on span "5" at bounding box center [1513, 55] width 16 height 16
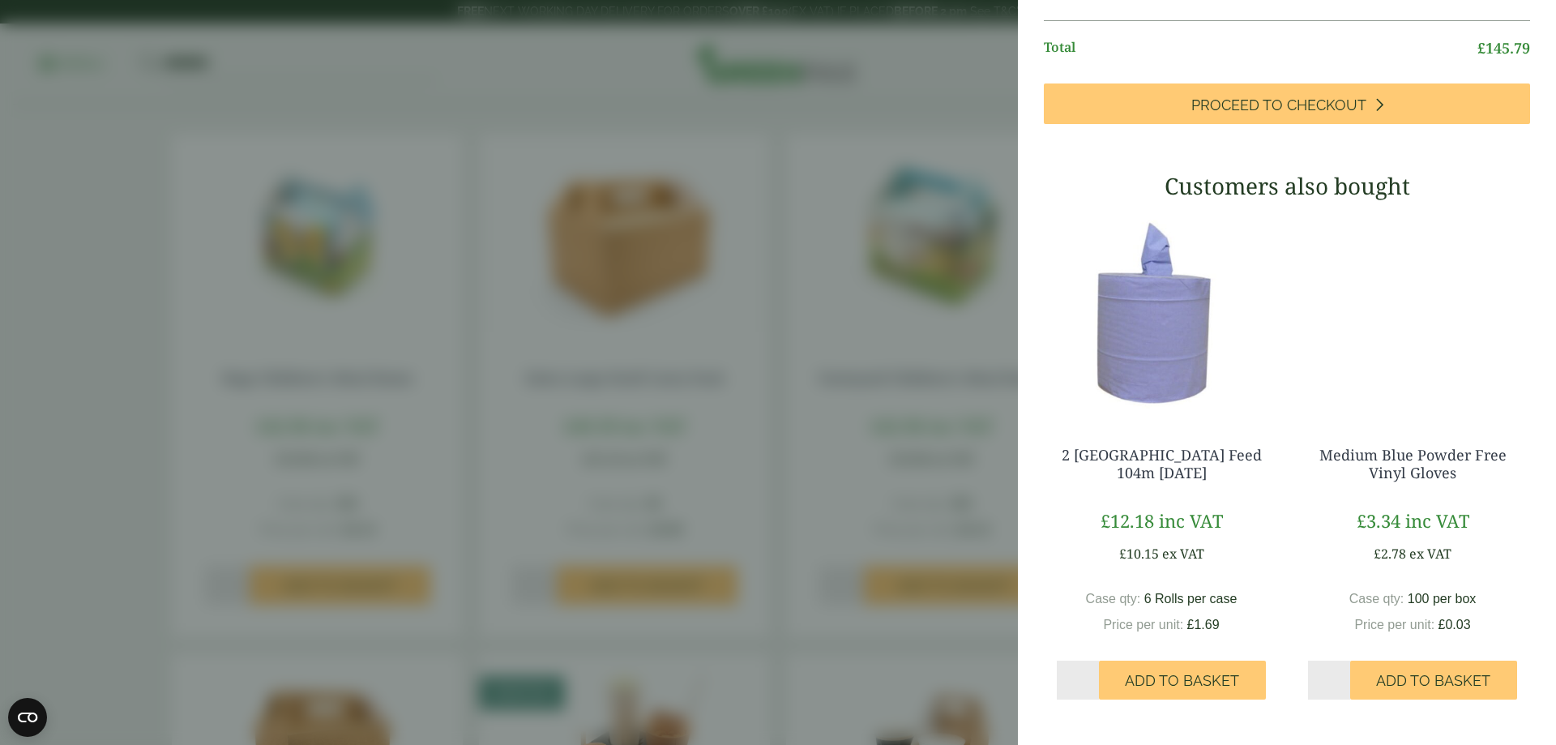
scroll to position [648, 0]
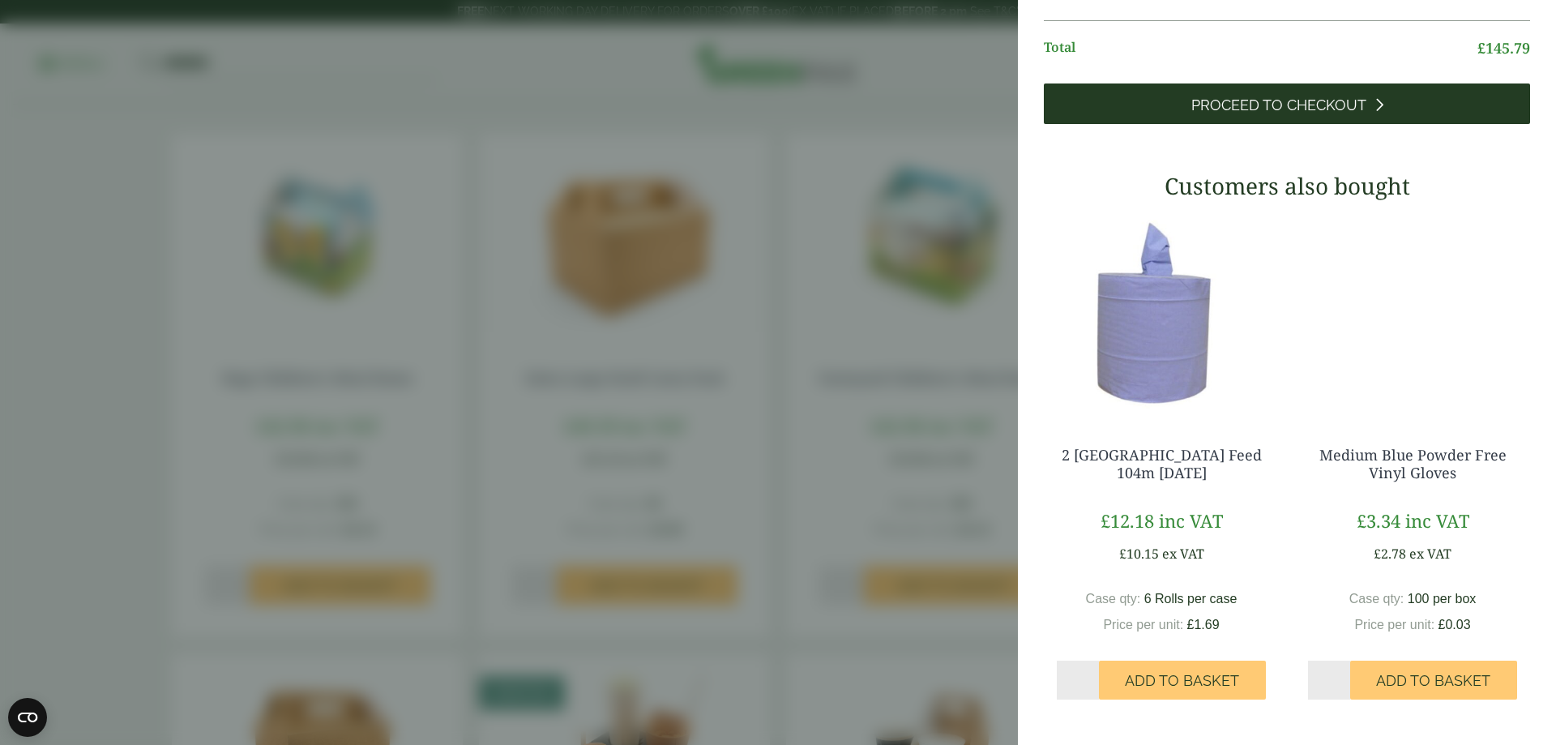
click at [1338, 114] on span "Proceed to Checkout" at bounding box center [1278, 105] width 175 height 18
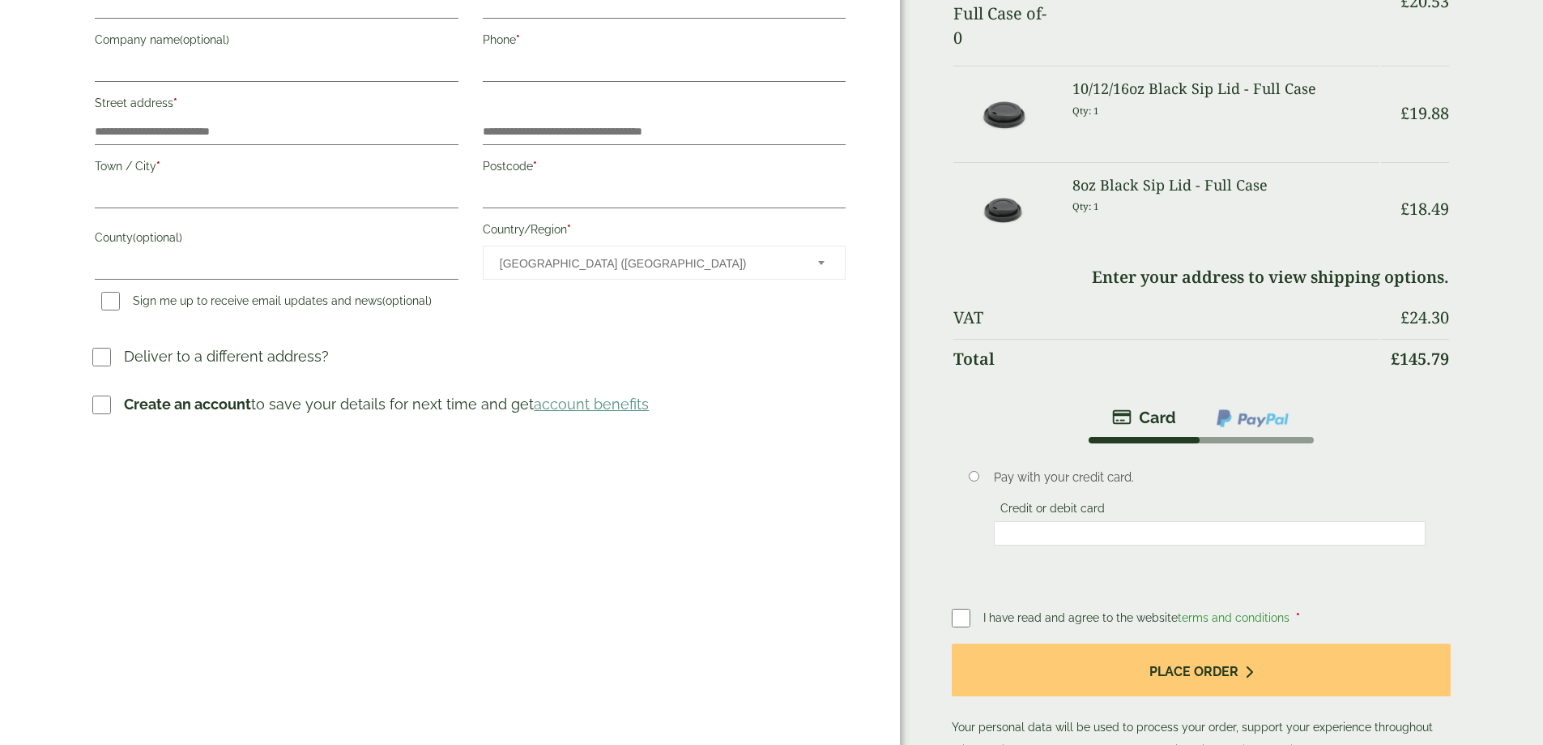
scroll to position [486, 0]
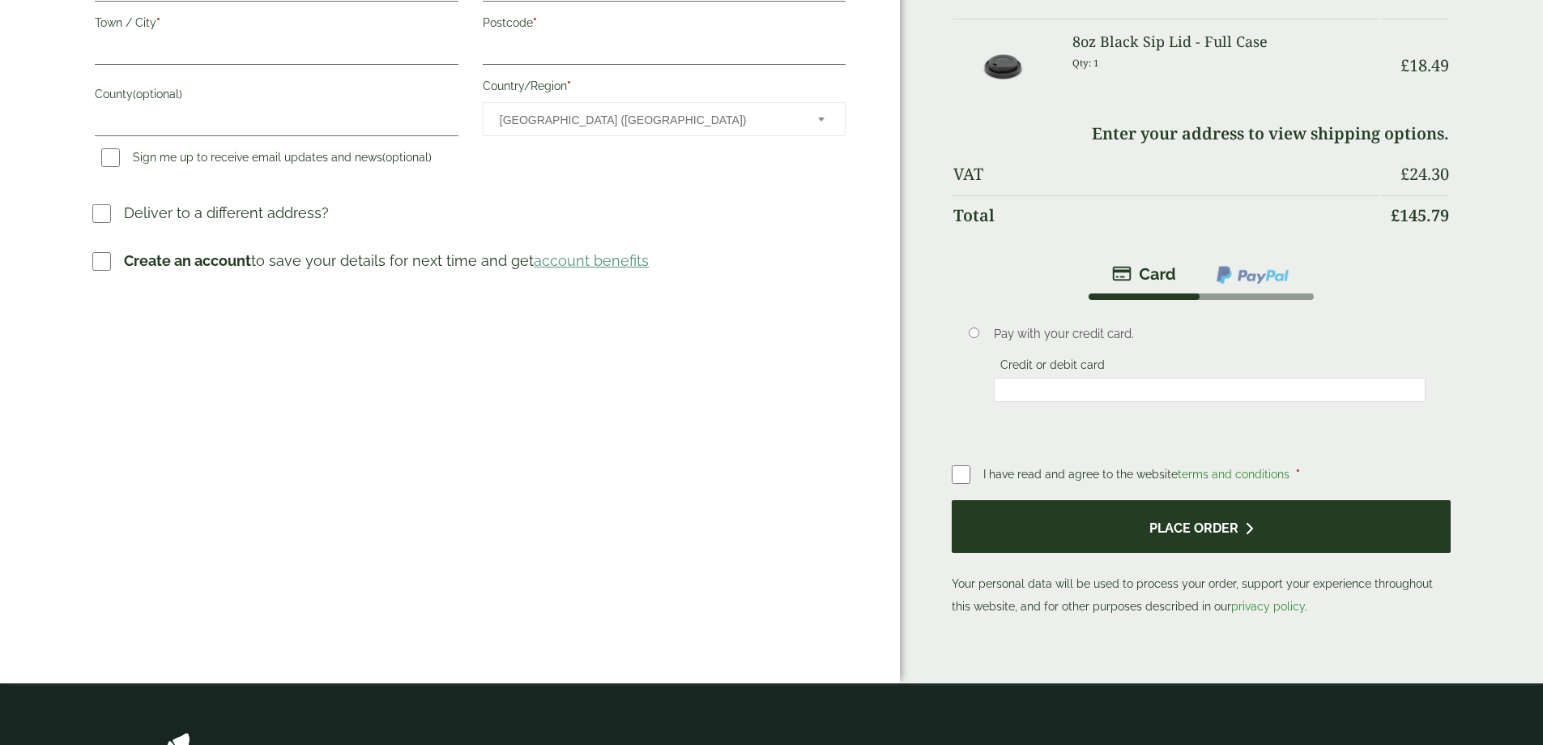
click at [1163, 500] on button "Place order" at bounding box center [1201, 526] width 498 height 53
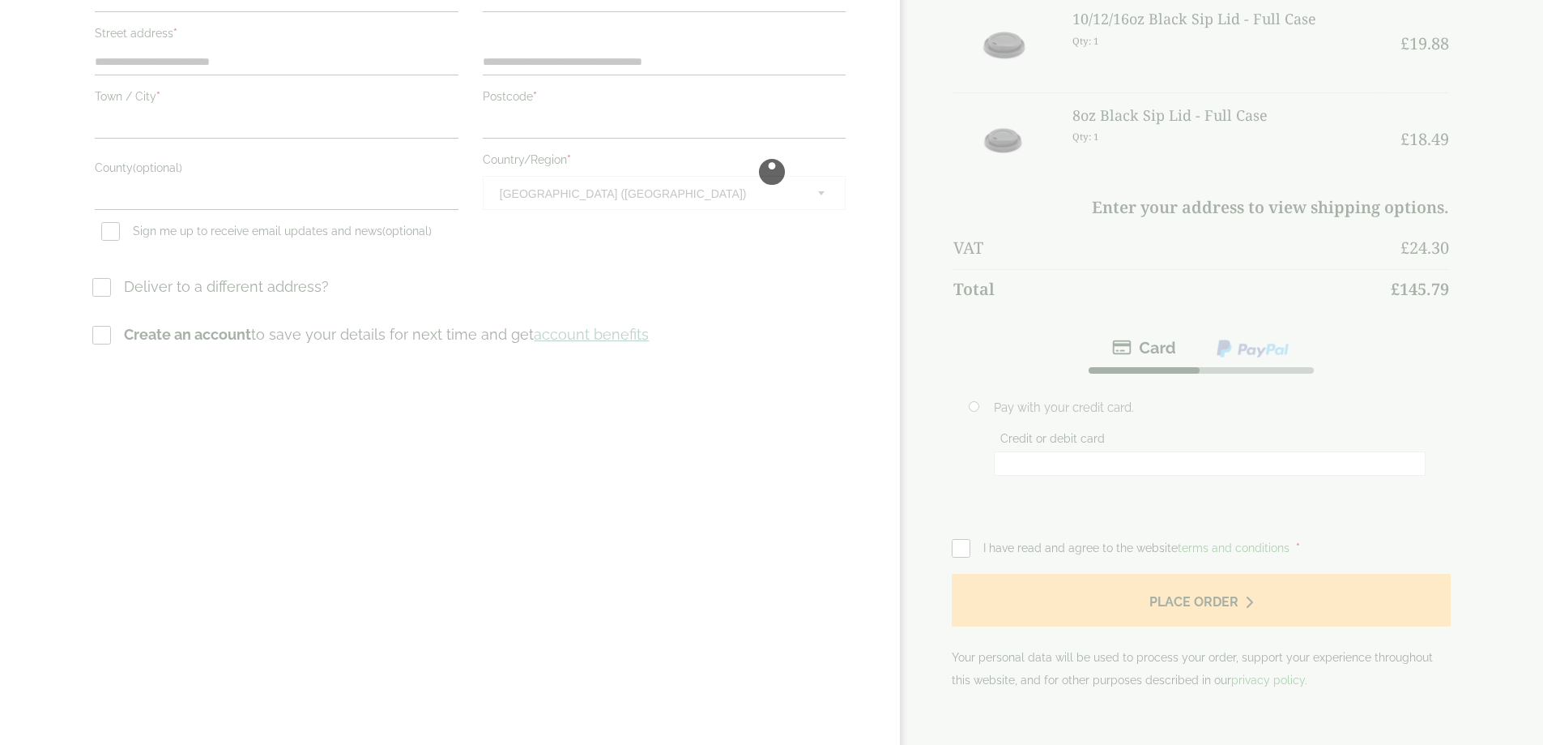
scroll to position [0, 0]
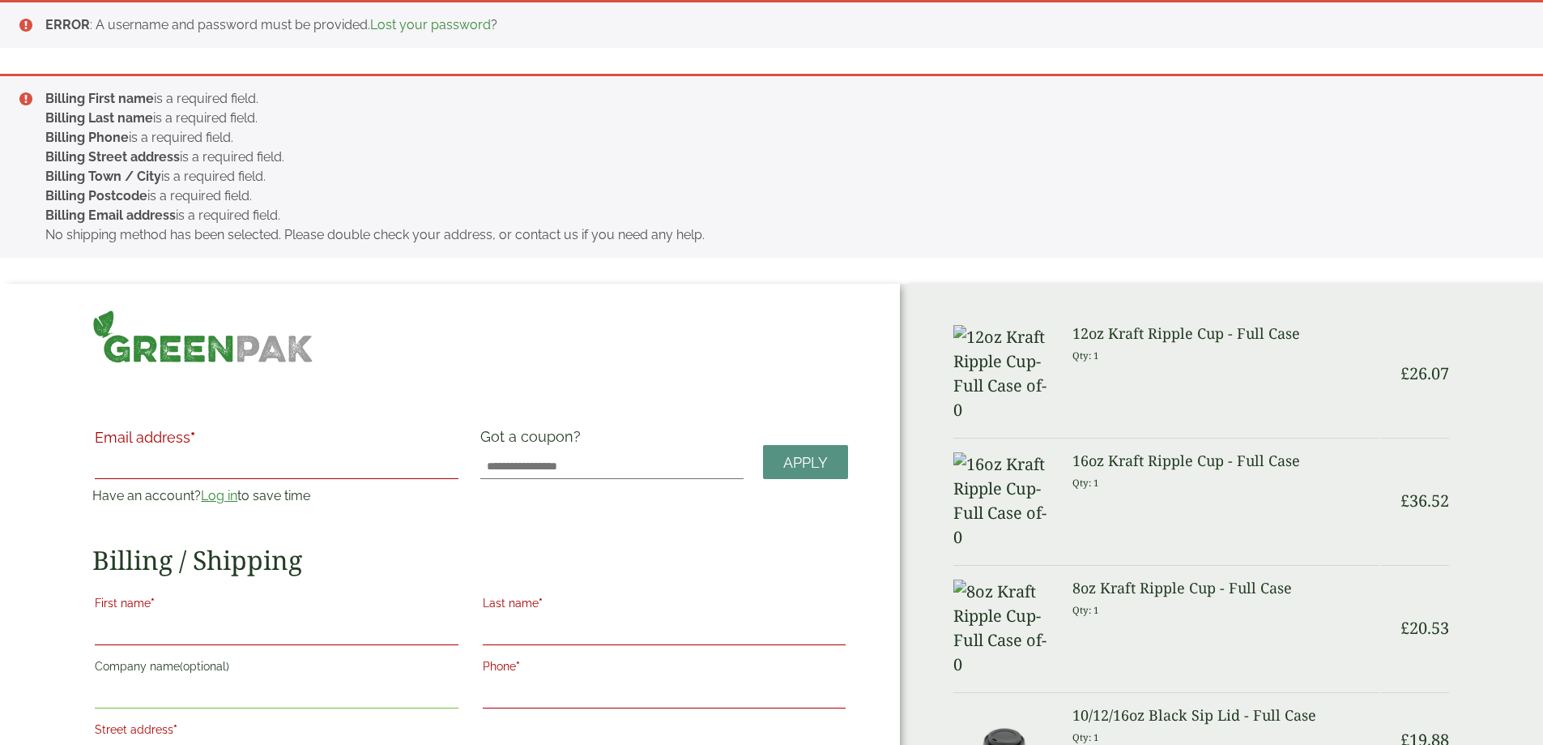
click at [307, 459] on input "Email address *" at bounding box center [276, 466] width 363 height 26
type input "**********"
click at [237, 488] on link "Log in" at bounding box center [219, 495] width 36 height 15
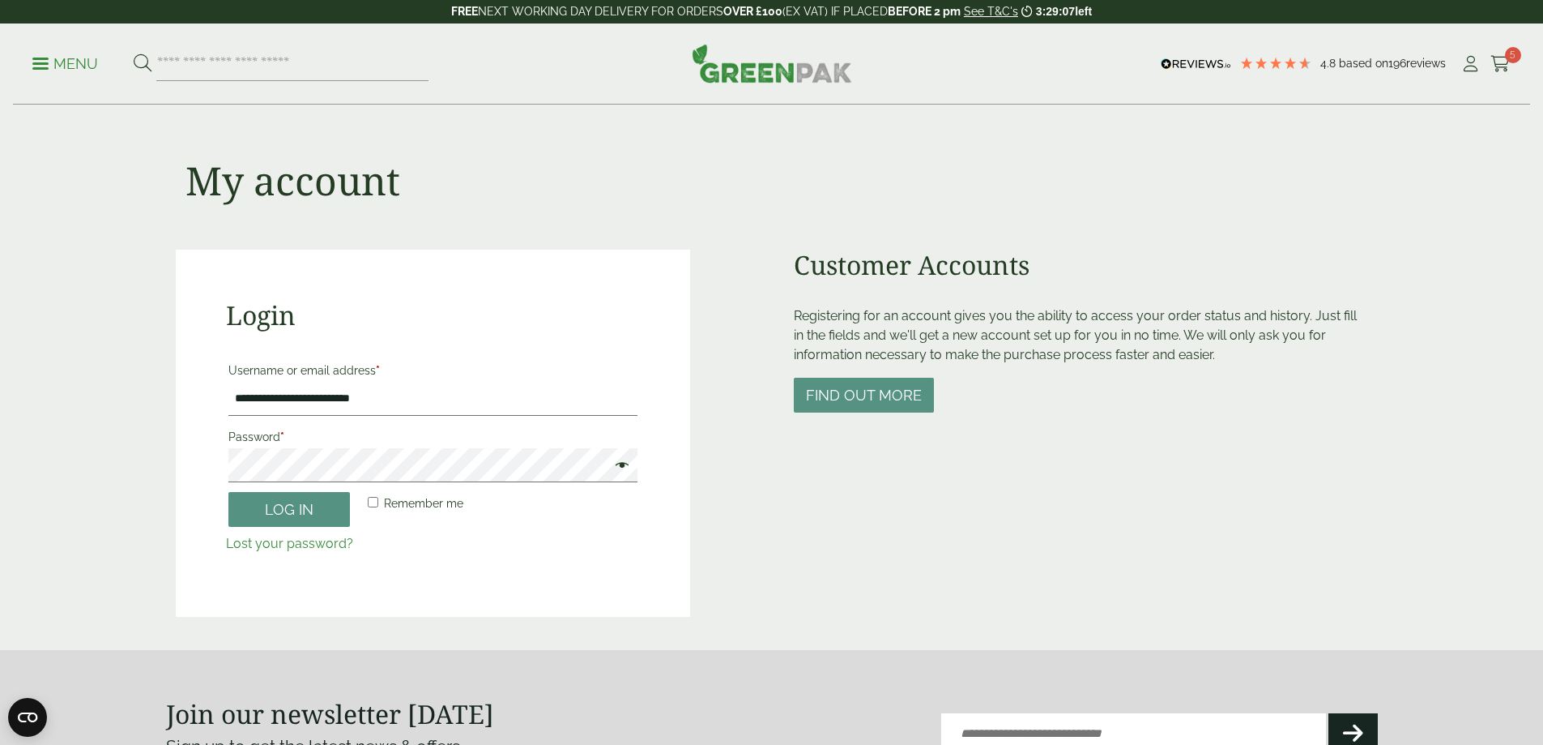
type input "**********"
click at [283, 513] on button "Log in" at bounding box center [289, 509] width 122 height 35
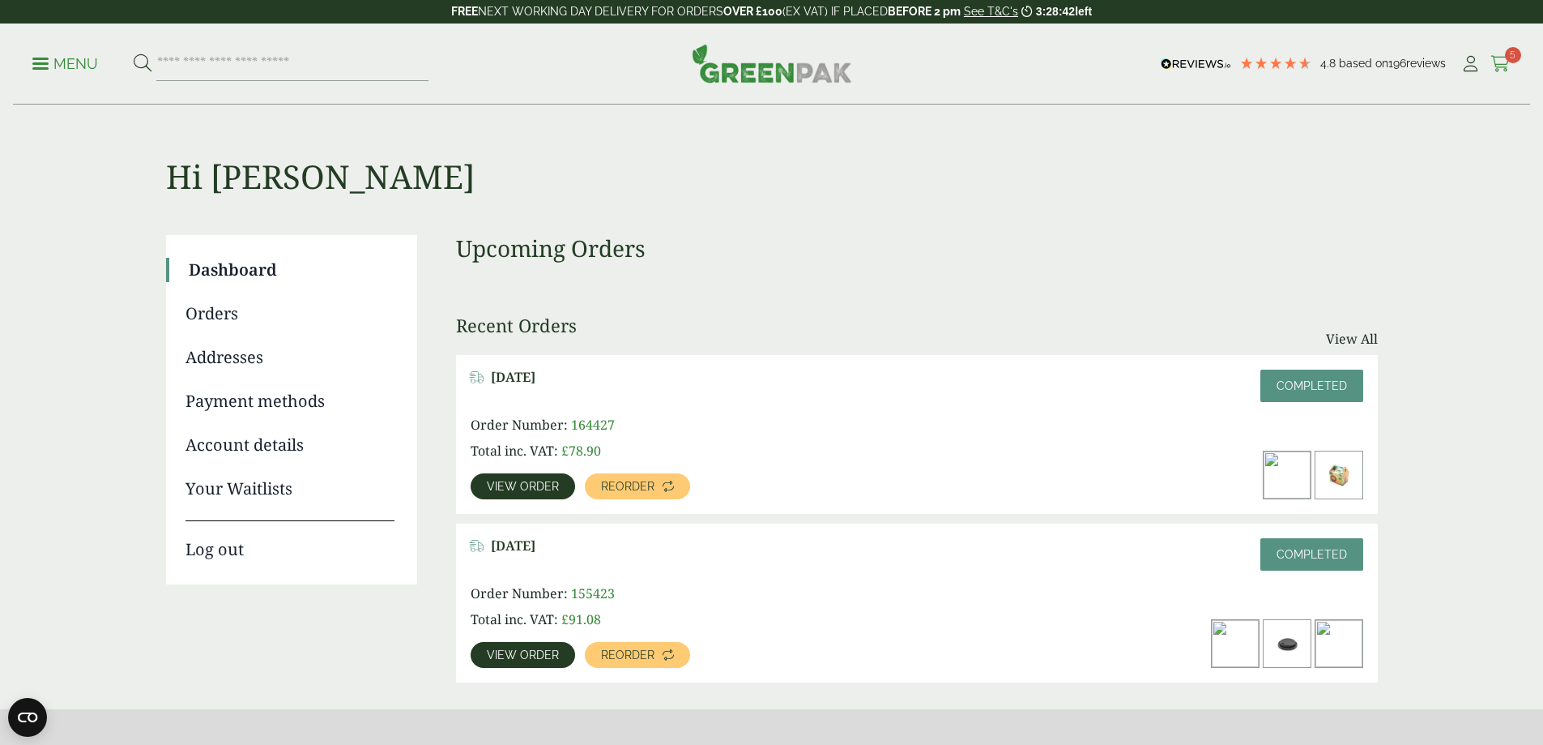
click at [1491, 54] on link "Cart 5" at bounding box center [1501, 64] width 20 height 24
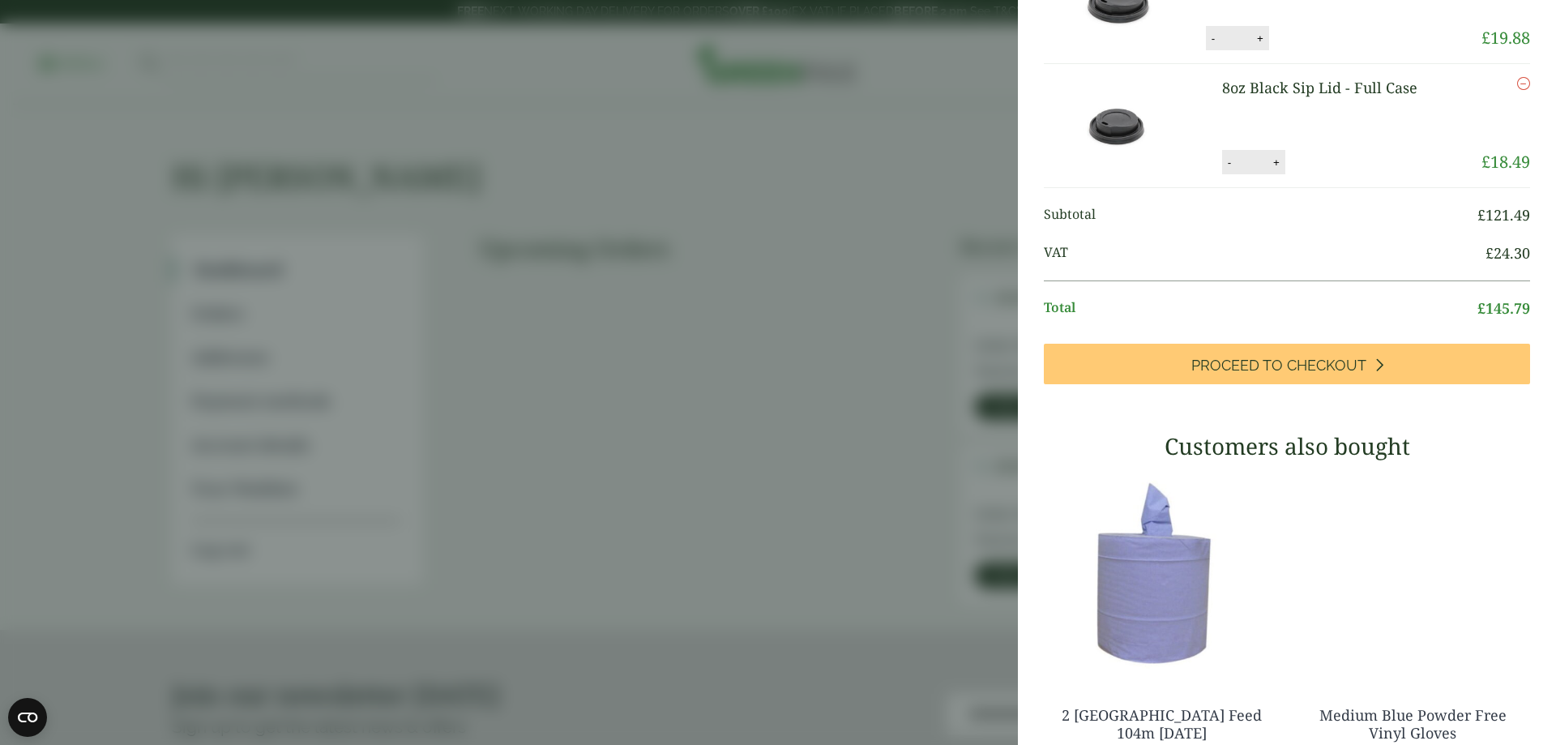
scroll to position [567, 0]
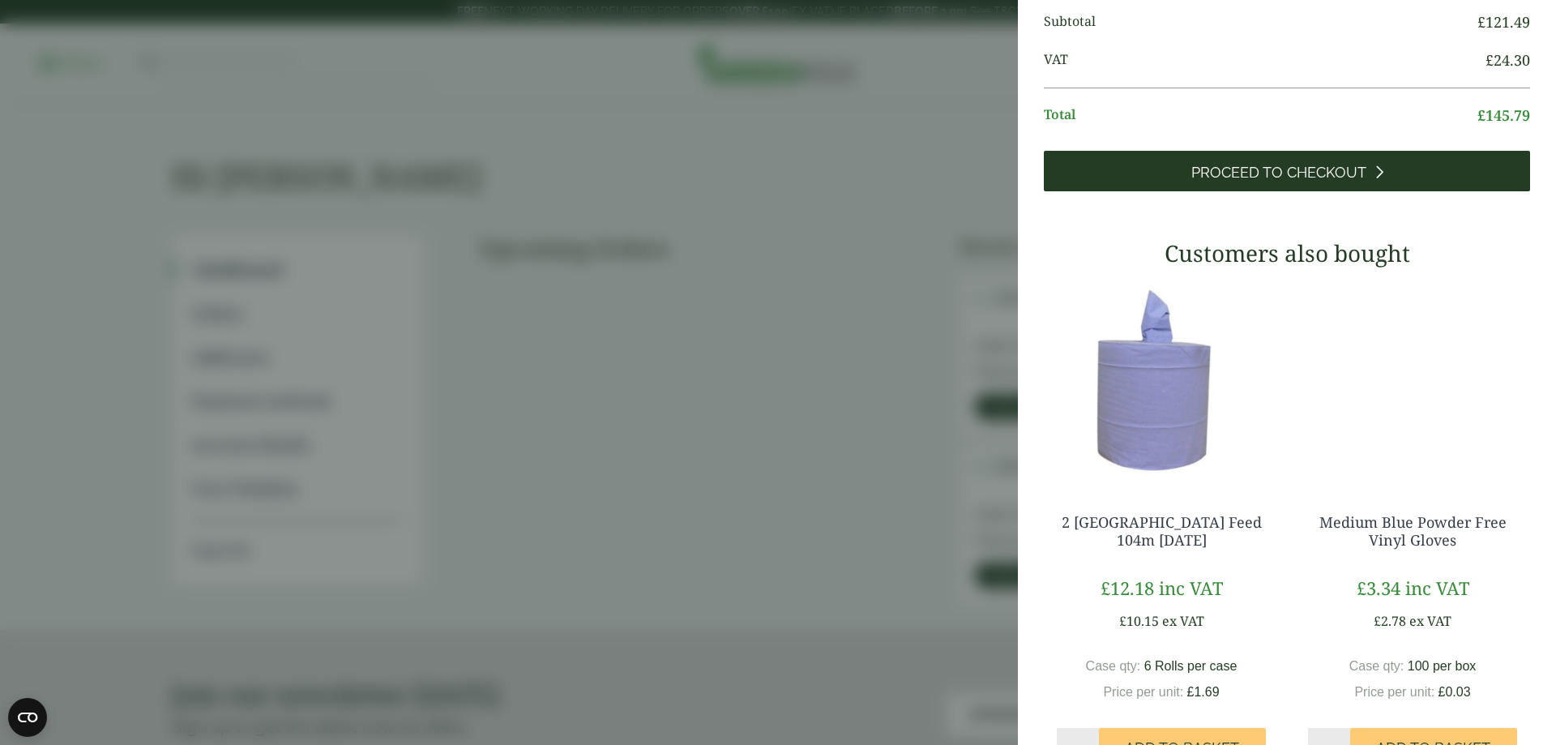
click at [1297, 191] on link "Proceed to Checkout" at bounding box center [1287, 171] width 486 height 41
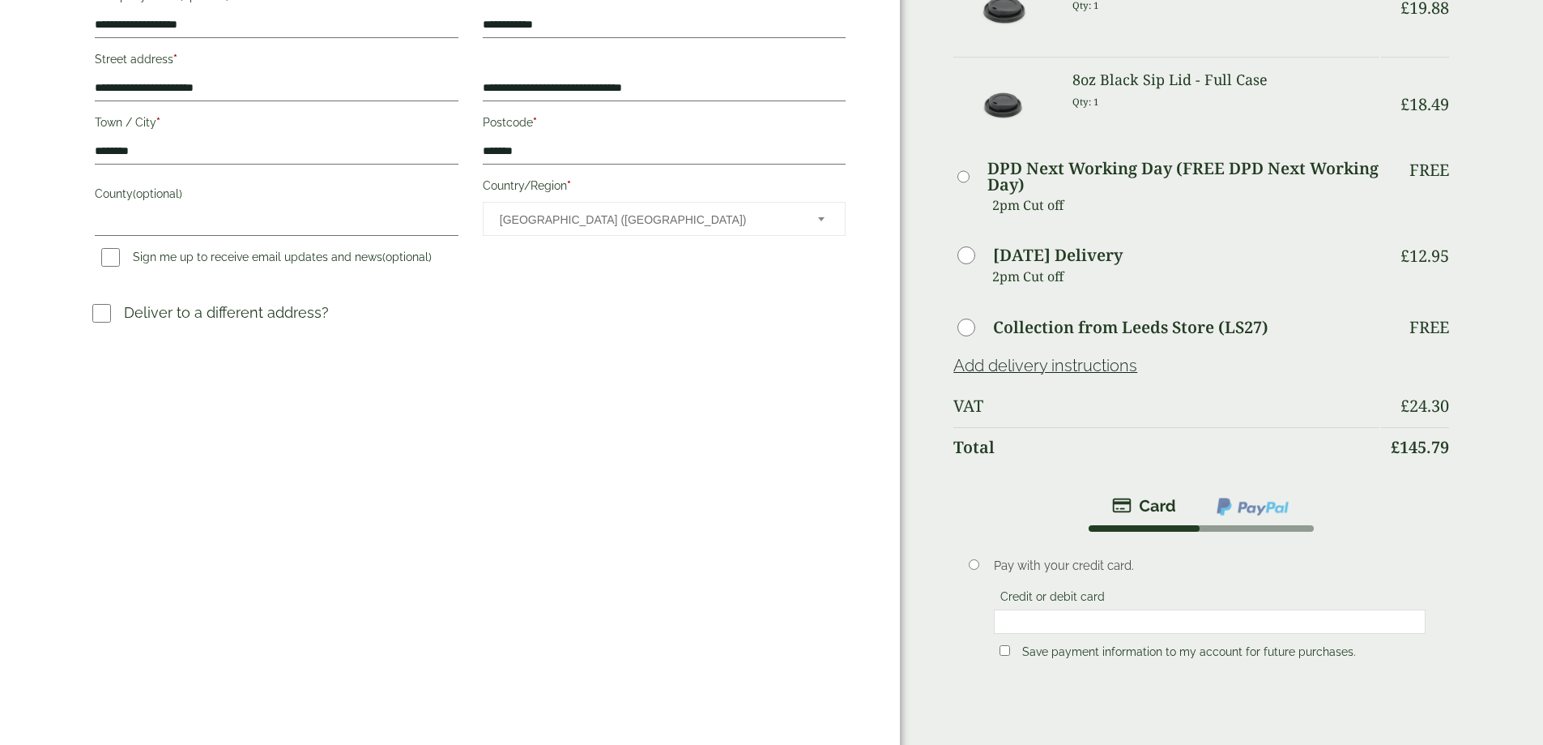
scroll to position [486, 0]
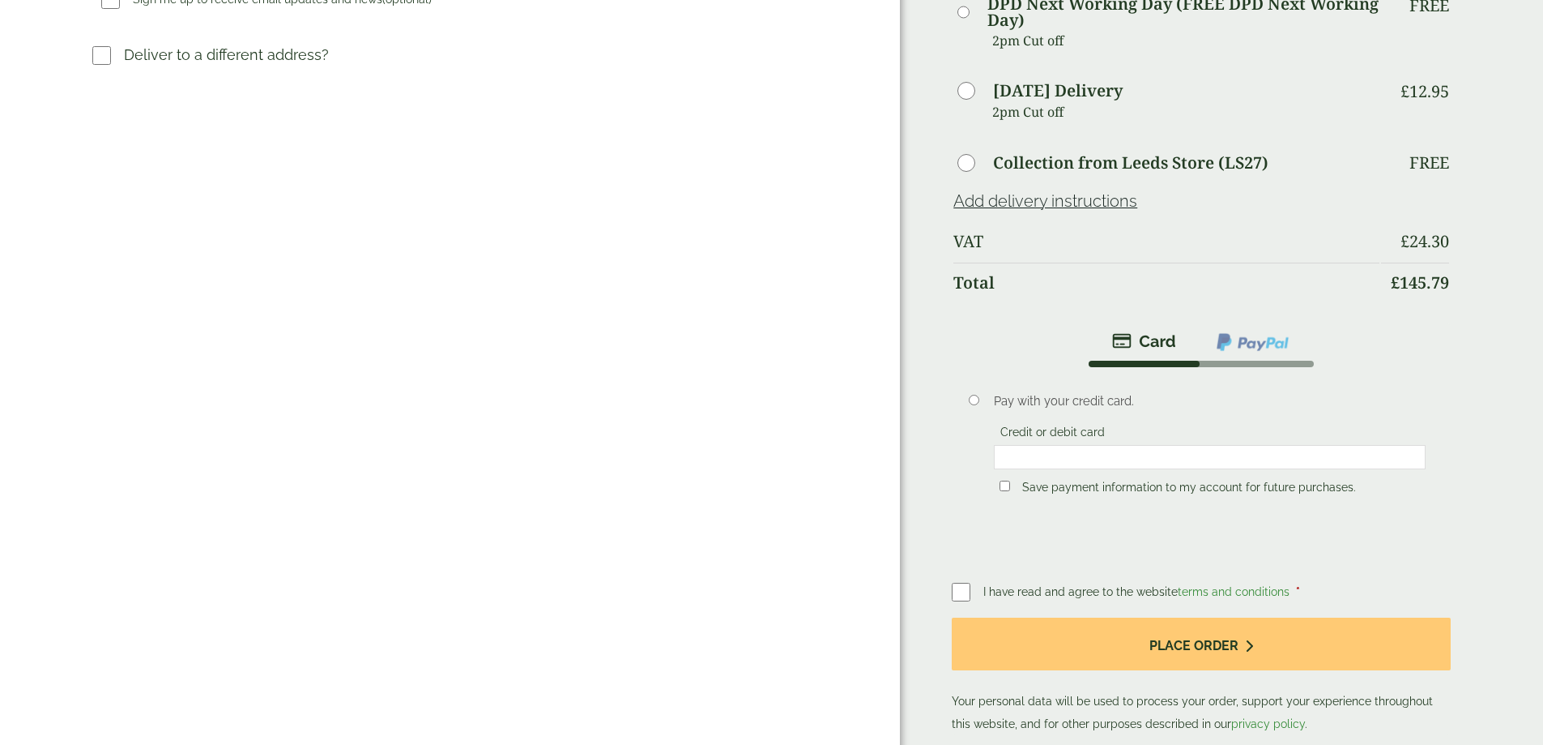
scroll to position [729, 0]
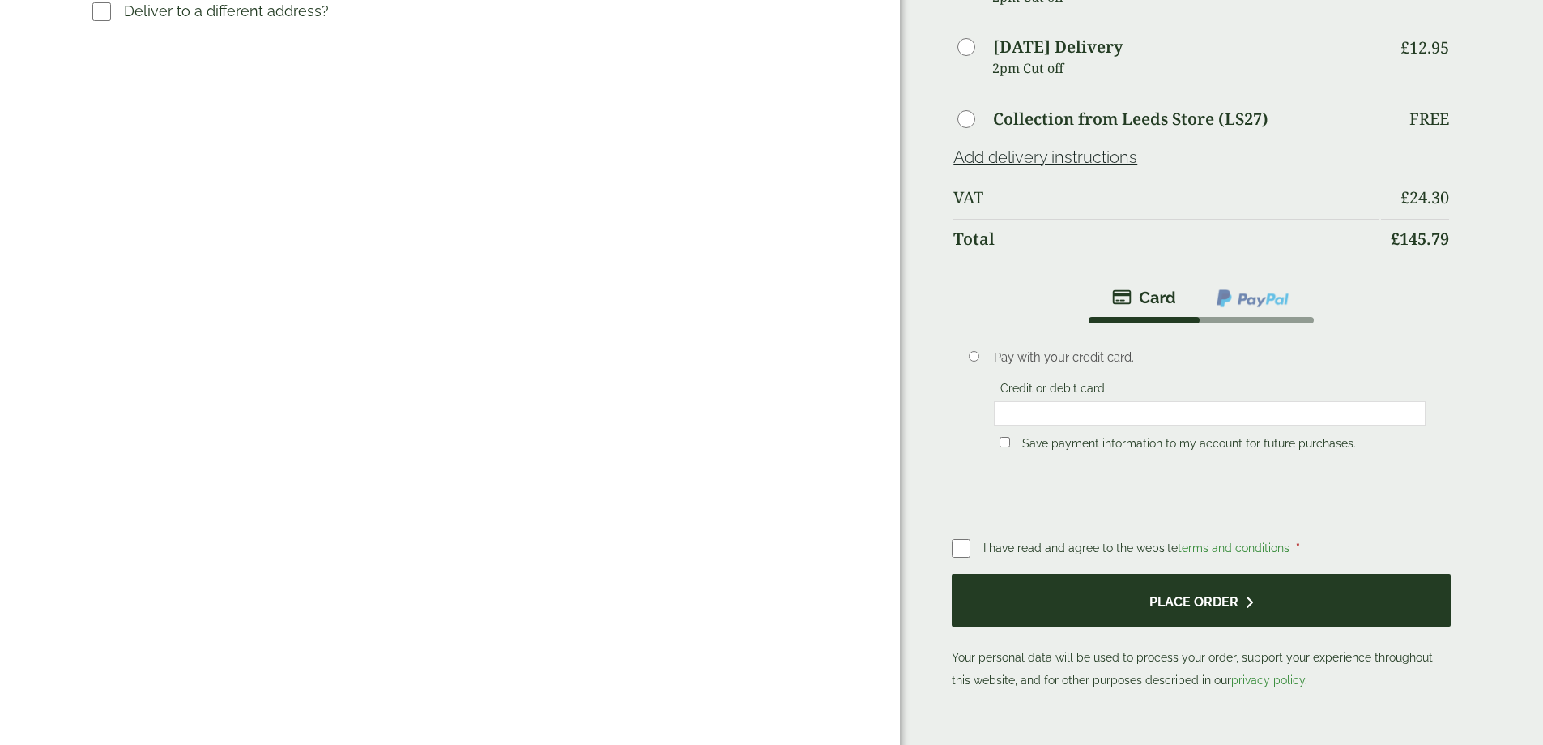
click at [1257, 574] on button "Place order" at bounding box center [1201, 600] width 498 height 53
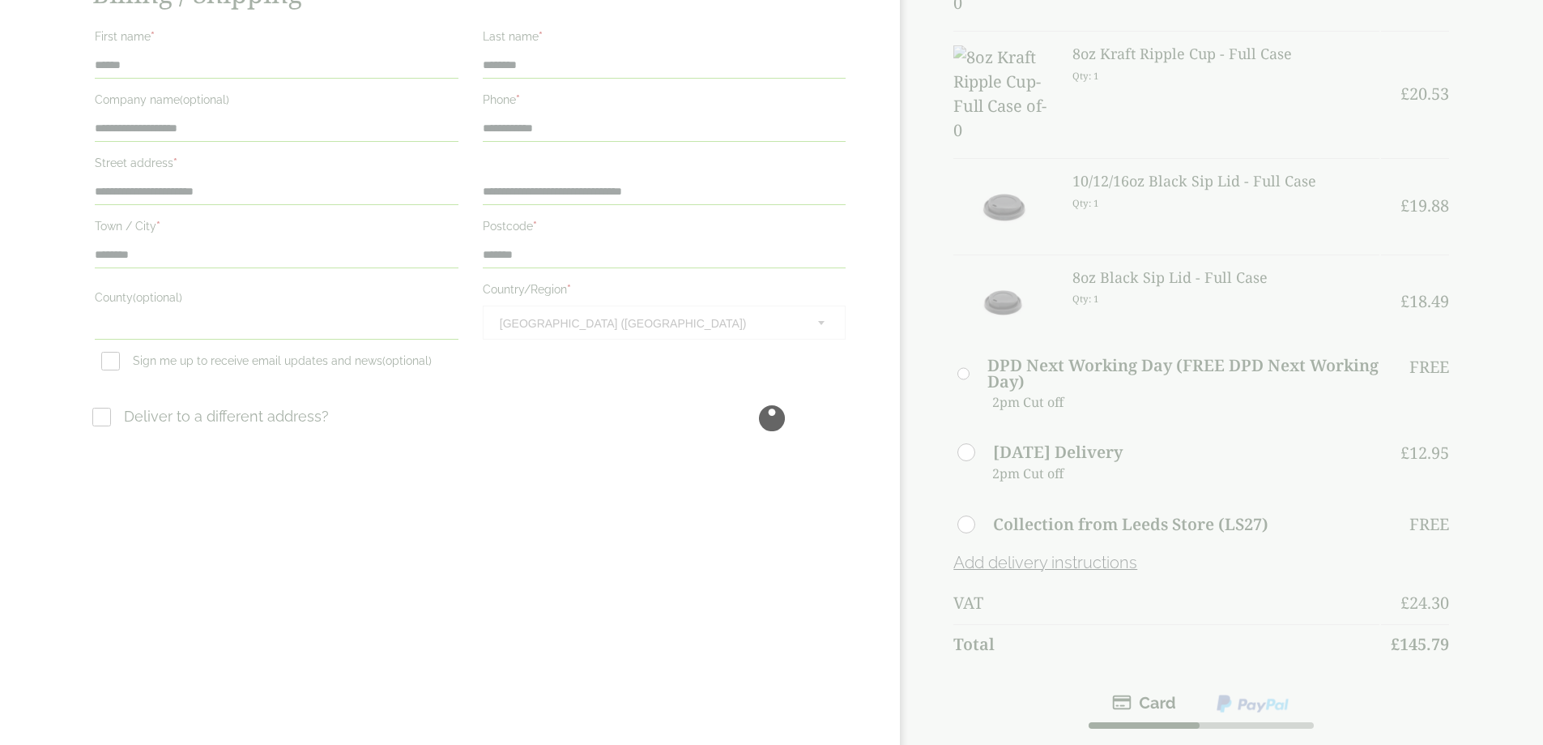
scroll to position [162, 0]
